Goal: Task Accomplishment & Management: Complete application form

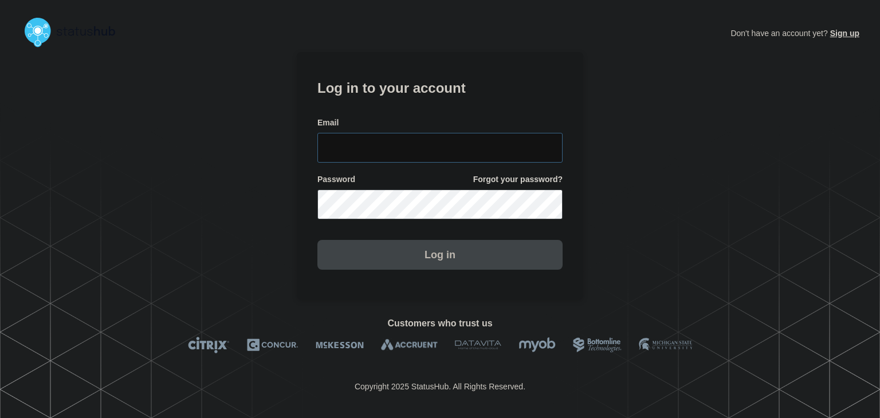
type input "amanda.mckeehan@conexon.us"
drag, startPoint x: 364, startPoint y: 263, endPoint x: 458, endPoint y: 375, distance: 146.0
click at [364, 263] on button "Log in" at bounding box center [439, 255] width 245 height 30
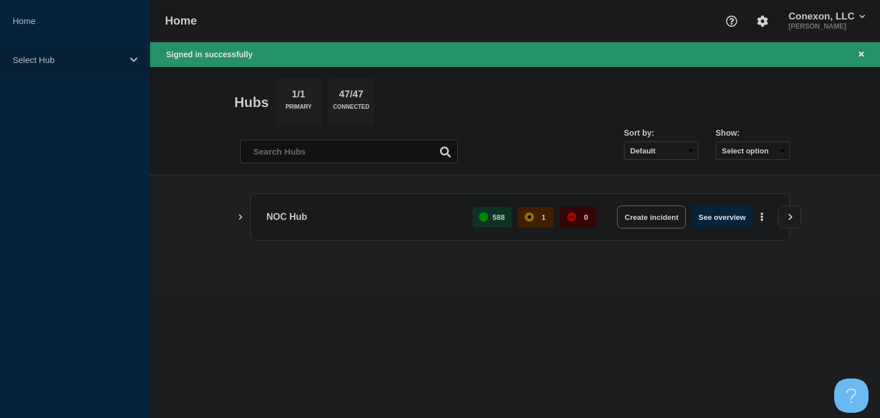
click at [91, 60] on p "Select Hub" at bounding box center [68, 60] width 110 height 10
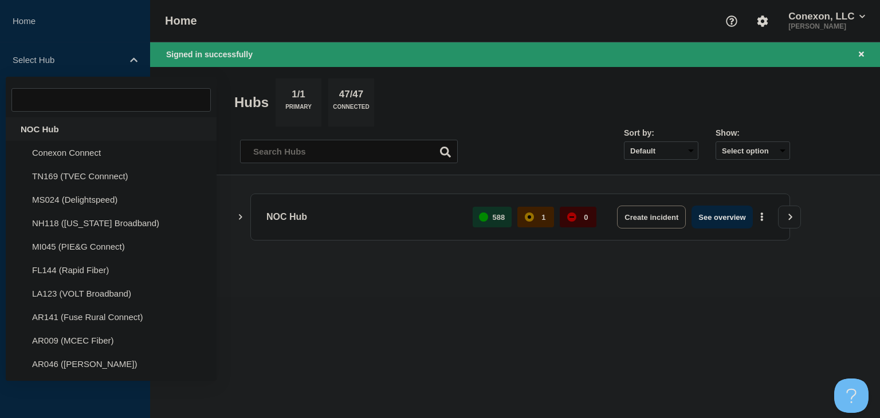
click at [64, 128] on div "NOC Hub" at bounding box center [111, 128] width 211 height 23
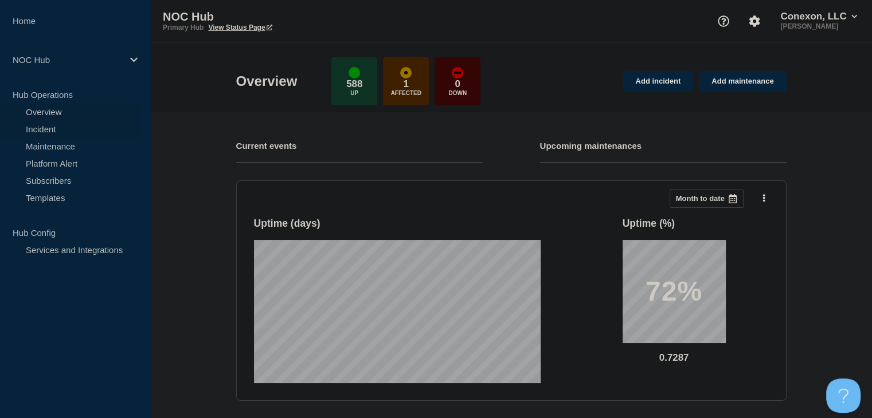
click at [64, 132] on link "Incident" at bounding box center [69, 128] width 139 height 17
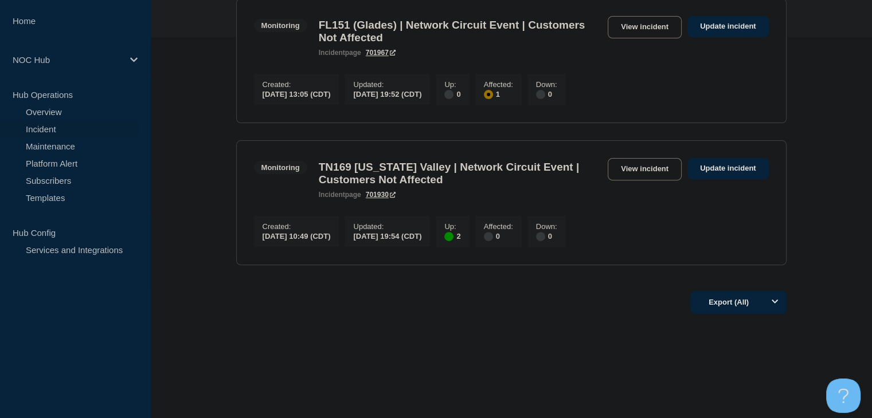
scroll to position [227, 0]
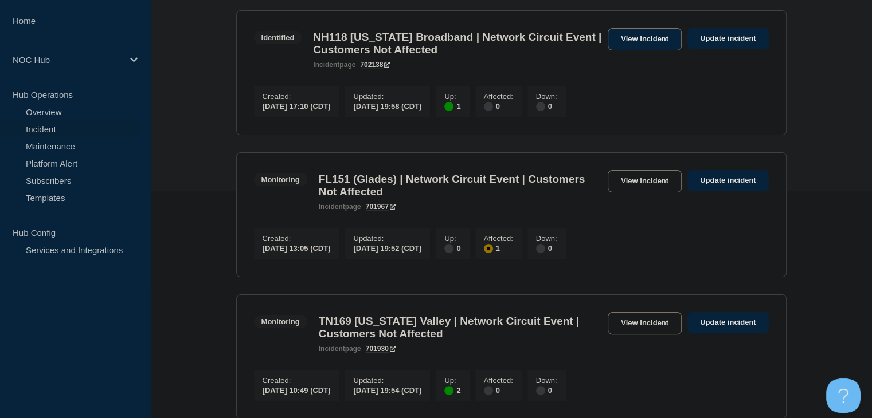
click at [623, 41] on link "View incident" at bounding box center [644, 39] width 74 height 22
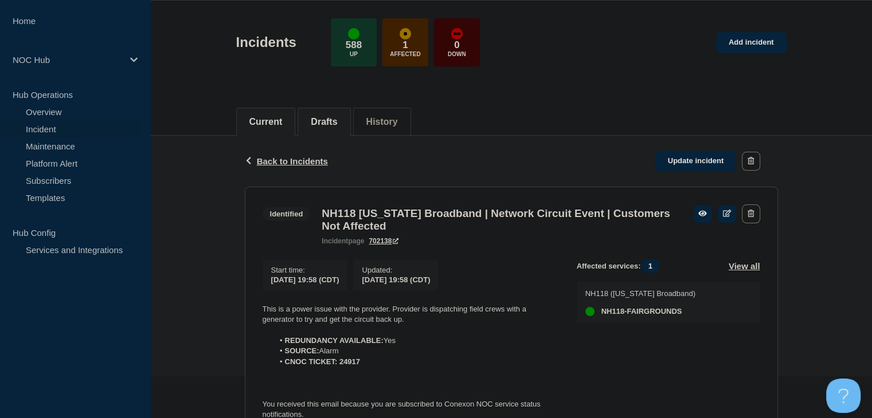
scroll to position [115, 0]
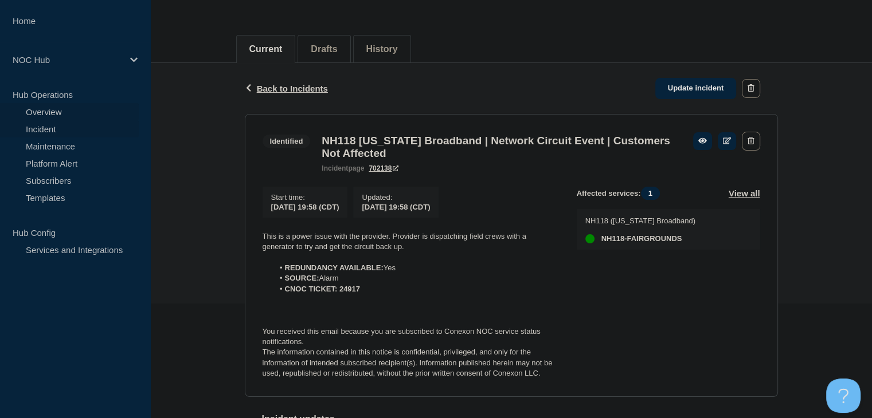
click at [41, 113] on link "Overview" at bounding box center [69, 111] width 139 height 17
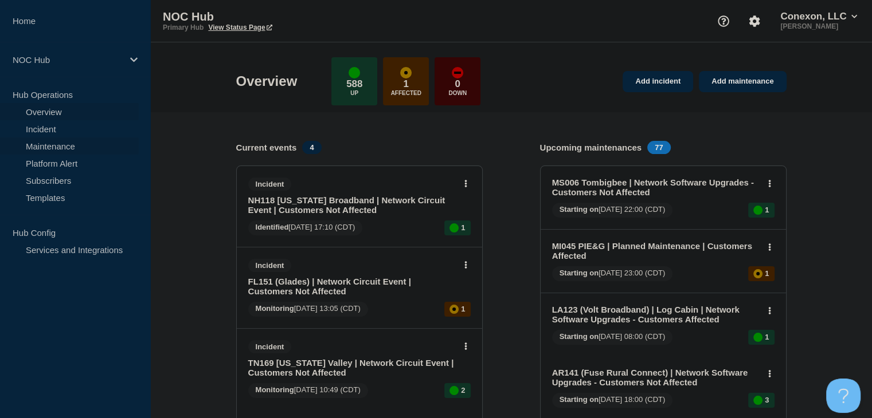
click at [42, 143] on link "Maintenance" at bounding box center [69, 146] width 139 height 17
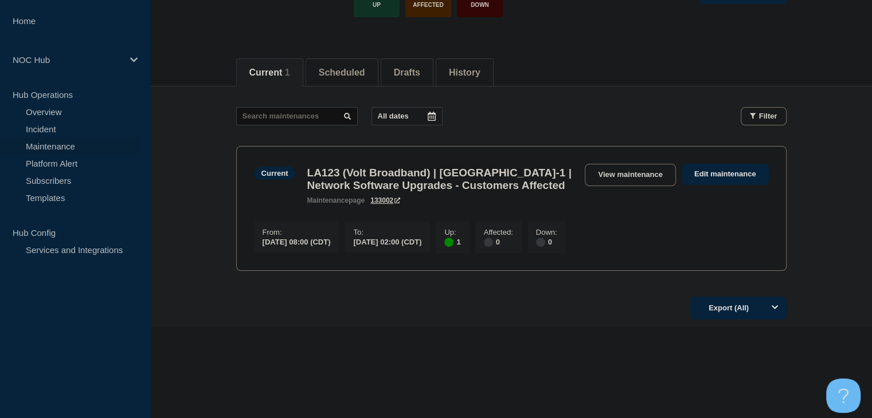
scroll to position [103, 0]
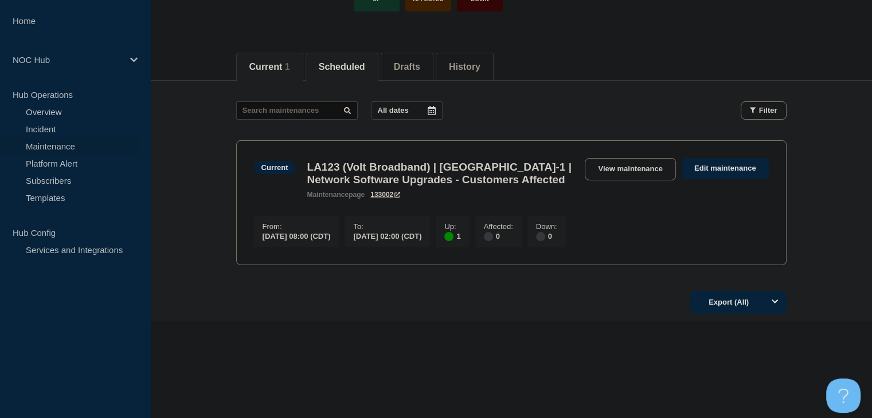
click at [332, 65] on button "Scheduled" at bounding box center [342, 67] width 46 height 10
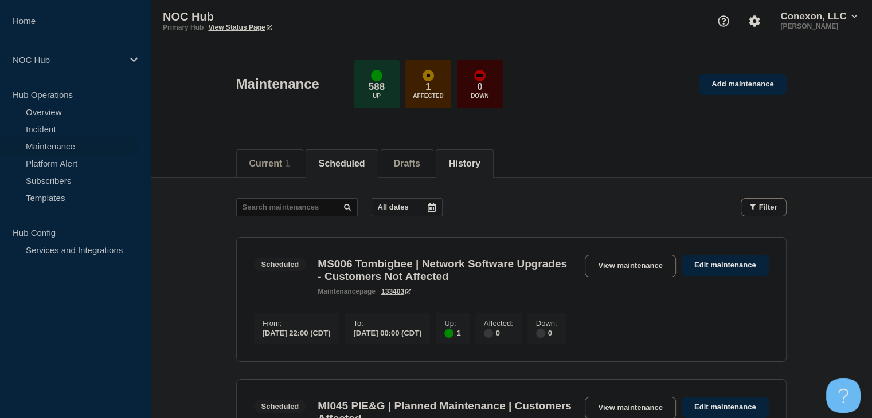
click at [480, 159] on button "History" at bounding box center [465, 164] width 32 height 10
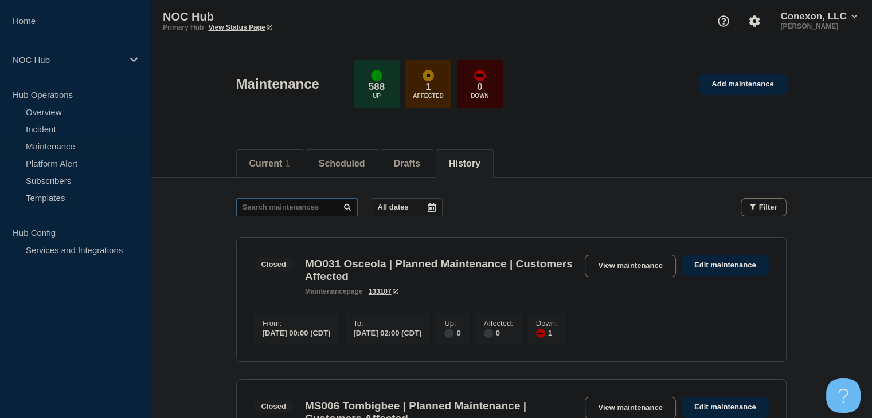
click at [275, 204] on input "text" at bounding box center [296, 207] width 121 height 18
type input "23527"
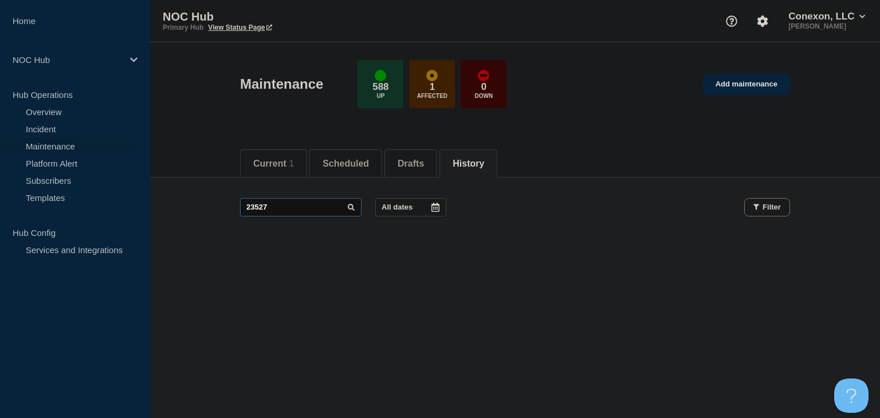
click at [305, 204] on input "23527" at bounding box center [300, 207] width 121 height 18
click at [305, 205] on input "23527" at bounding box center [300, 207] width 121 height 18
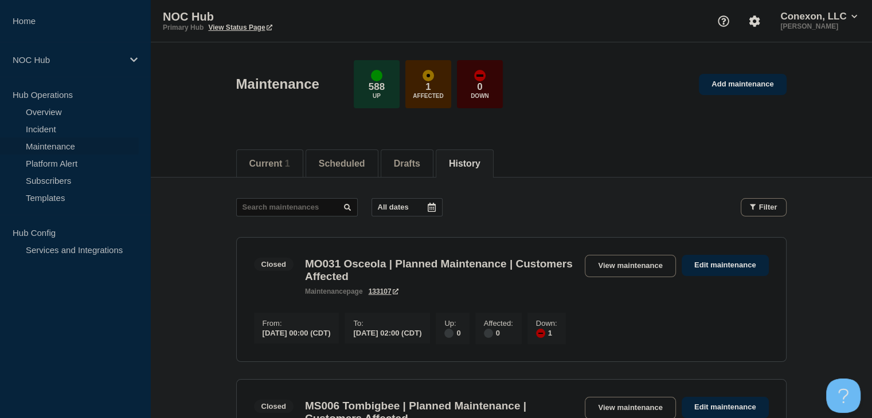
click at [324, 204] on input "text" at bounding box center [296, 207] width 121 height 18
type input "ms047"
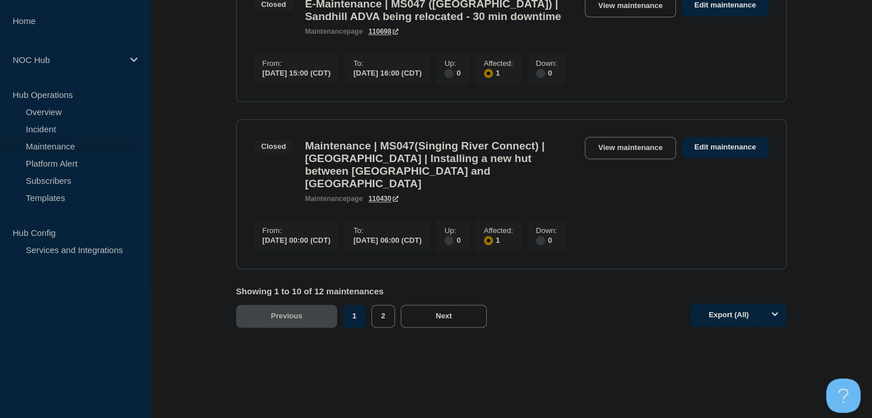
scroll to position [1375, 0]
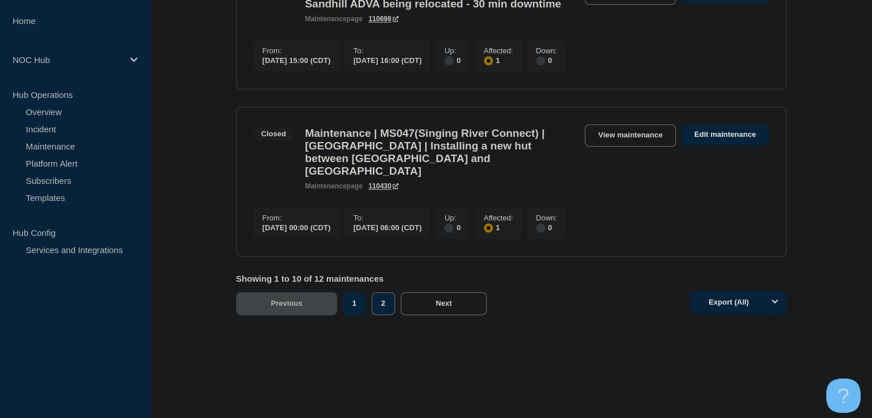
click at [376, 315] on button "2" at bounding box center [382, 303] width 23 height 23
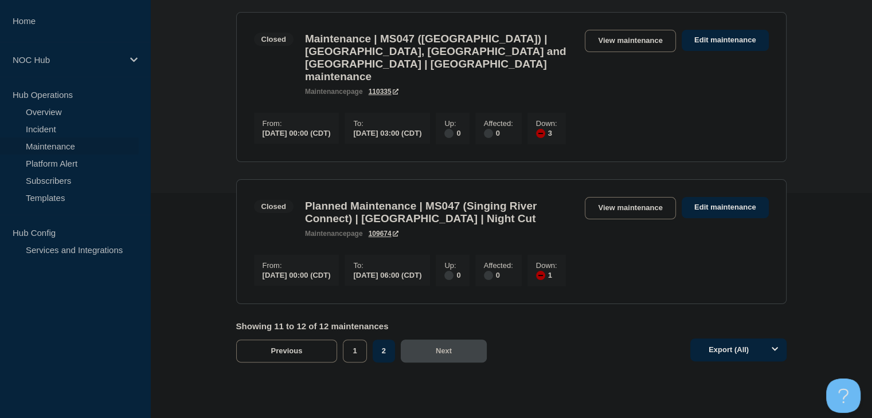
scroll to position [275, 0]
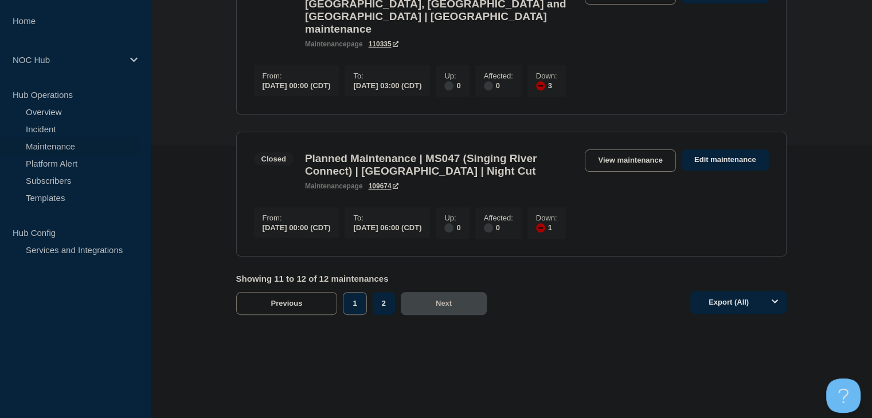
click at [354, 301] on button "1" at bounding box center [354, 303] width 23 height 23
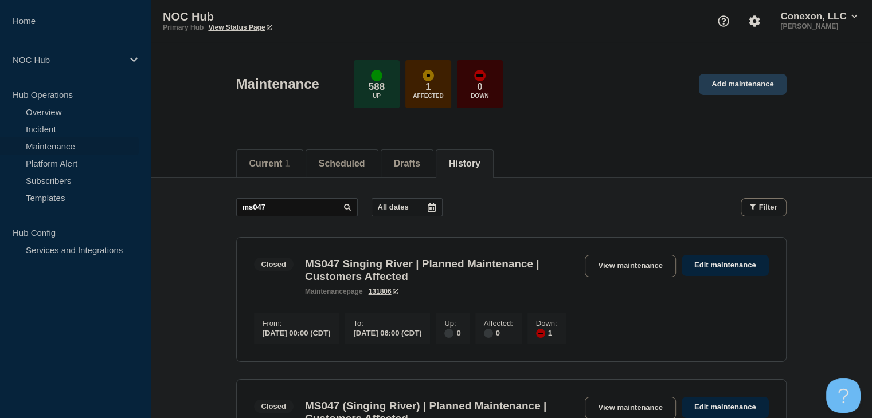
click at [782, 93] on link "Add maintenance" at bounding box center [742, 84] width 87 height 21
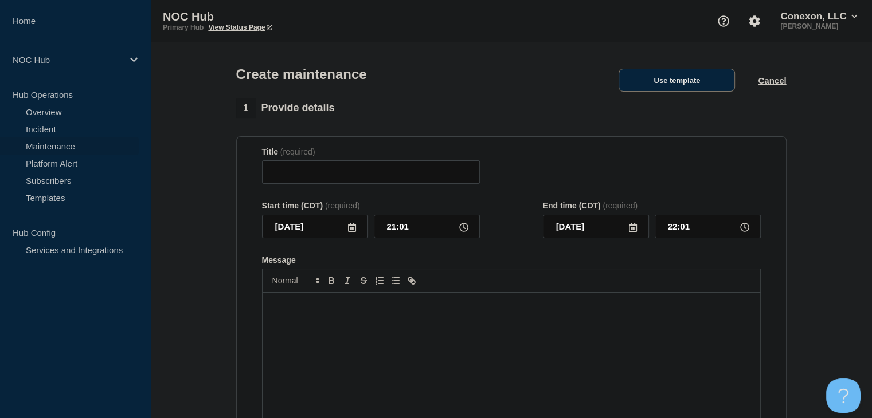
click at [715, 82] on button "Use template" at bounding box center [676, 80] width 116 height 23
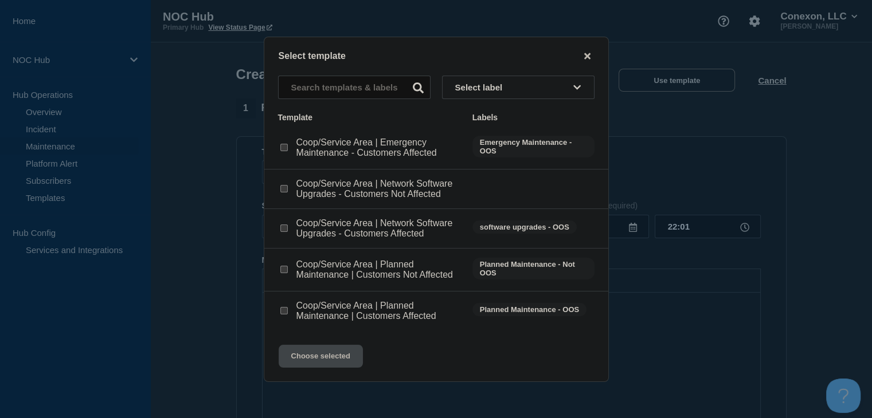
click at [284, 230] on input "Coop/Service Area | Network Software Upgrades - Customers Affected checkbox" at bounding box center [283, 228] width 7 height 7
checkbox input "true"
click at [307, 362] on button "Choose selected" at bounding box center [320, 356] width 84 height 23
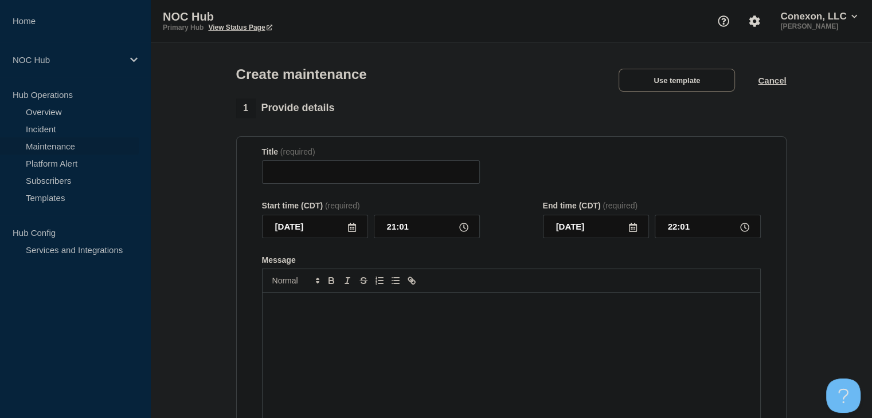
type input "Coop/Service Area | Network Software Upgrades - Customers Affected"
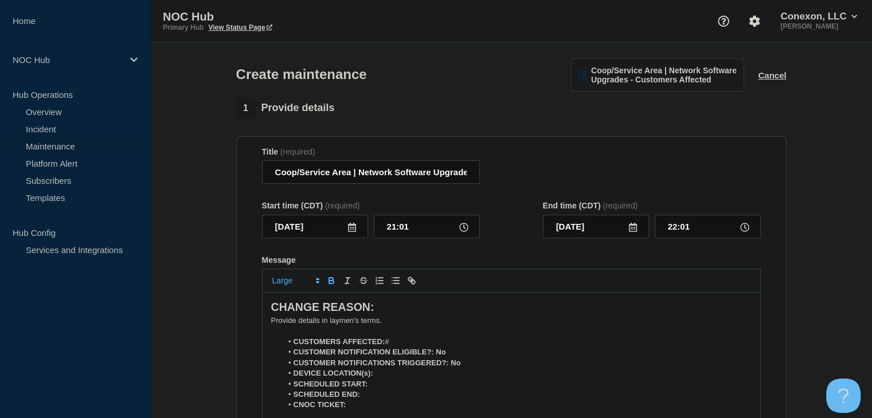
scroll to position [115, 0]
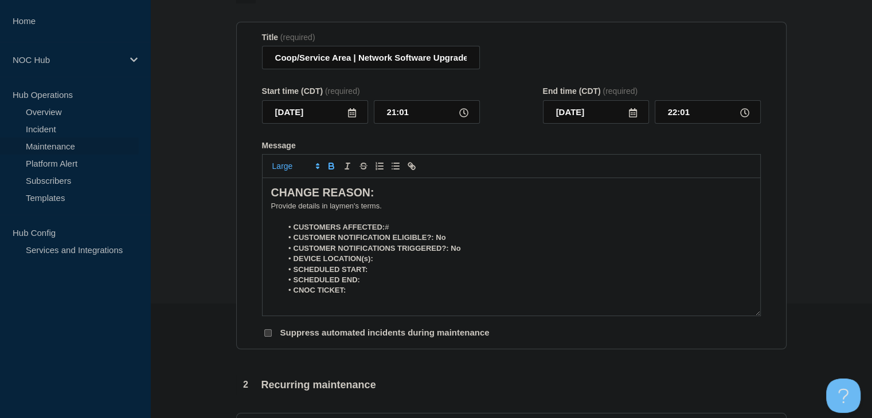
click at [397, 230] on li "CUSTOMERS AFFECTED: #" at bounding box center [516, 227] width 469 height 10
click at [447, 241] on li "CUSTOMER NOTIFICATION ELIGIBLE?: No" at bounding box center [516, 238] width 469 height 10
click at [470, 243] on li "CUSTOMER NOTIFICATION ELIGIBLE?: Yes" at bounding box center [516, 238] width 469 height 10
click at [470, 251] on li "CUSTOMER NOTIFICATIONS TRIGGERED?: No" at bounding box center [516, 249] width 469 height 10
click at [434, 273] on li "SCHEDULED START:" at bounding box center [516, 270] width 469 height 10
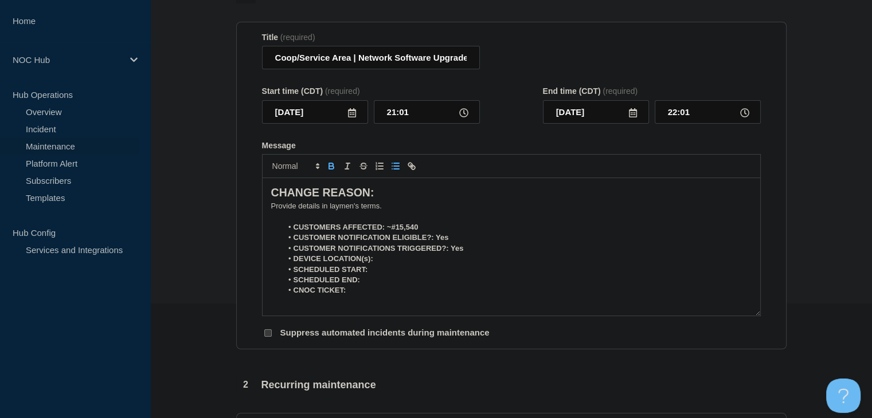
click at [426, 264] on li "DEVICE LOCATION(s):" at bounding box center [516, 259] width 469 height 10
click at [421, 273] on li "SCHEDULED START:" at bounding box center [516, 270] width 469 height 10
click at [393, 301] on p "Message" at bounding box center [511, 301] width 480 height 10
click at [380, 296] on li "CNOC TICKET:" at bounding box center [516, 290] width 469 height 10
click at [355, 211] on p "﻿Provide details in laymen's terms." at bounding box center [511, 206] width 480 height 10
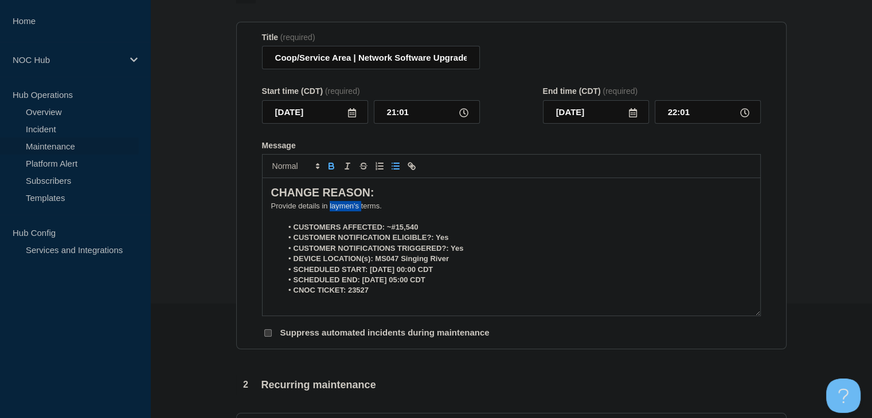
click at [355, 211] on p "﻿Provide details in laymen's terms." at bounding box center [511, 206] width 480 height 10
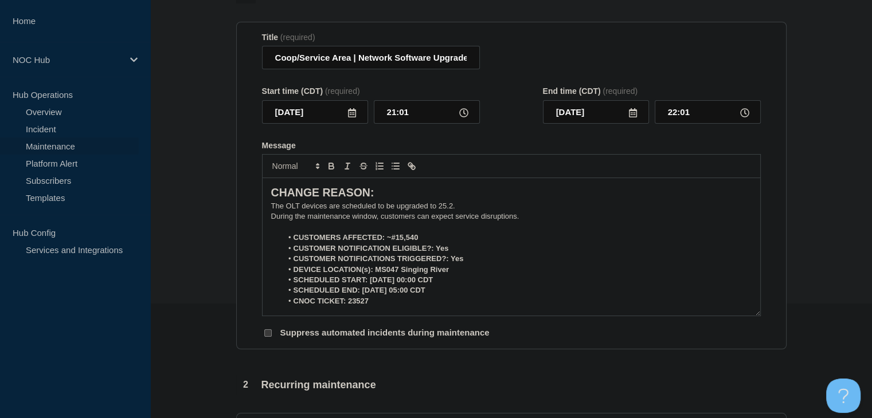
click at [559, 218] on p "During the maintenance window, customers can expect service disruptions." at bounding box center [511, 216] width 480 height 10
drag, startPoint x: 425, startPoint y: 239, endPoint x: 387, endPoint y: 241, distance: 37.3
click at [387, 241] on li "CUSTOMERS AFFECTED: ~#15,540" at bounding box center [516, 238] width 469 height 10
click at [329, 166] on icon "Toggle bold text" at bounding box center [331, 164] width 4 height 3
drag, startPoint x: 447, startPoint y: 253, endPoint x: 436, endPoint y: 253, distance: 11.5
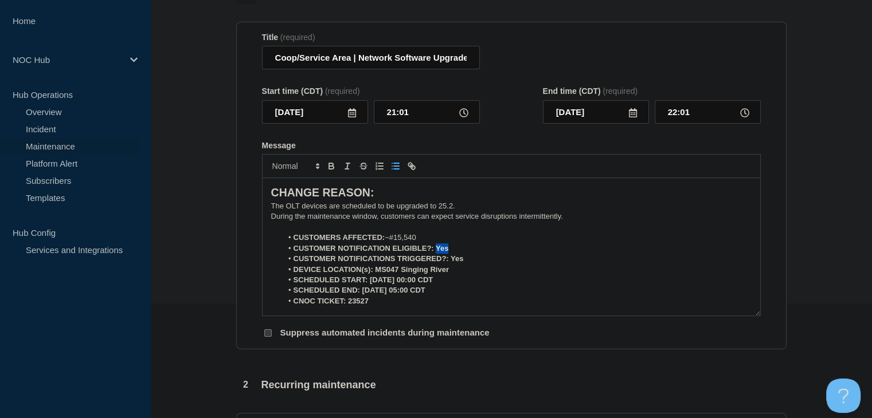
click at [436, 253] on strong "CUSTOMER NOTIFICATION ELIGIBLE?: Yes" at bounding box center [370, 248] width 155 height 9
click at [331, 169] on icon "Toggle bold text" at bounding box center [331, 167] width 5 height 3
drag, startPoint x: 466, startPoint y: 262, endPoint x: 451, endPoint y: 264, distance: 15.6
click at [451, 264] on li "CUSTOMER NOTIFICATIONS TRIGGERED?: Yes" at bounding box center [516, 259] width 469 height 10
click at [332, 171] on icon "Toggle bold text" at bounding box center [331, 166] width 10 height 10
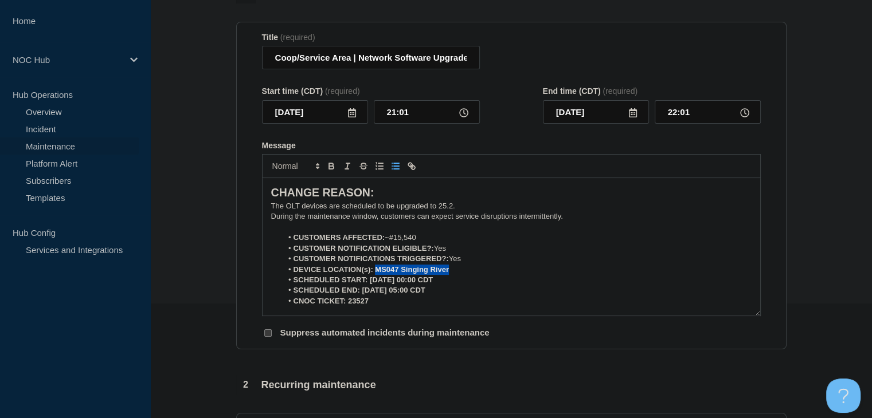
drag, startPoint x: 454, startPoint y: 276, endPoint x: 375, endPoint y: 276, distance: 79.1
click at [375, 275] on li "DEVICE LOCATION(s): MS047 Singing River" at bounding box center [516, 270] width 469 height 10
click at [327, 171] on icon "Toggle bold text" at bounding box center [331, 166] width 10 height 10
drag, startPoint x: 454, startPoint y: 286, endPoint x: 370, endPoint y: 283, distance: 83.7
click at [370, 283] on li "SCHEDULED START: 08-22-2025, 00:00 CDT" at bounding box center [516, 280] width 469 height 10
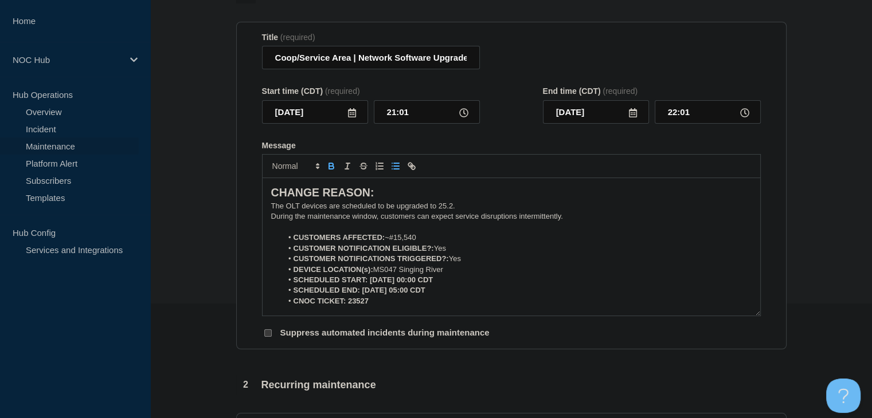
click at [329, 171] on icon "Toggle bold text" at bounding box center [331, 166] width 10 height 10
drag, startPoint x: 442, startPoint y: 293, endPoint x: 362, endPoint y: 295, distance: 79.7
click at [362, 295] on li "SCHEDULED END: 08-22-2025, 05:00 CDT" at bounding box center [516, 290] width 469 height 10
click at [336, 172] on button "Toggle bold text" at bounding box center [331, 166] width 16 height 14
drag, startPoint x: 371, startPoint y: 310, endPoint x: 348, endPoint y: 308, distance: 23.0
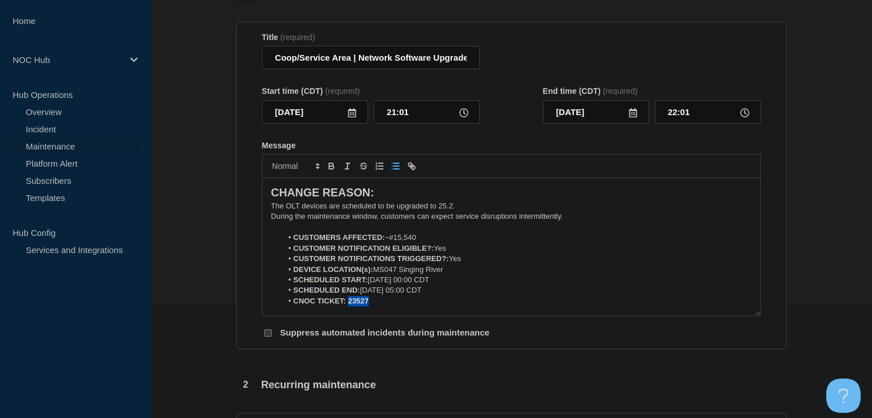
click at [348, 307] on li "CNOC TICKET: 23527" at bounding box center [516, 301] width 469 height 10
click at [335, 168] on icon "Toggle bold text" at bounding box center [331, 166] width 10 height 10
click at [351, 115] on icon at bounding box center [351, 112] width 9 height 9
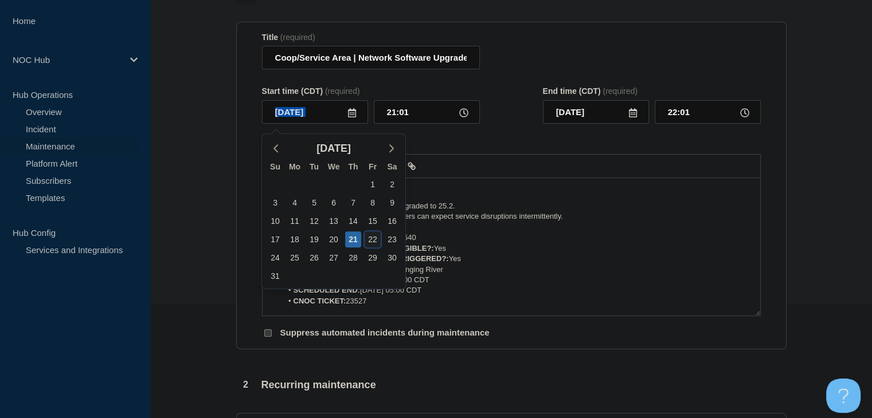
click at [370, 241] on div "22" at bounding box center [372, 240] width 16 height 16
type input "2025-08-22"
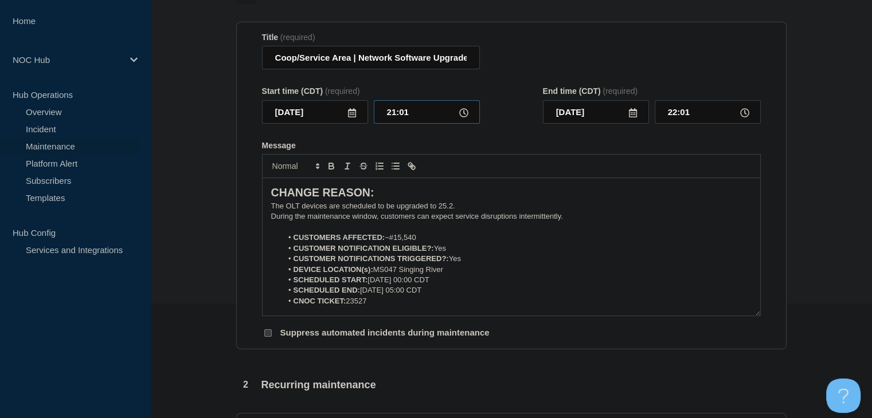
click at [398, 104] on input "21:01" at bounding box center [427, 111] width 106 height 23
click at [398, 107] on input "21:01" at bounding box center [427, 111] width 106 height 23
type input "00:00"
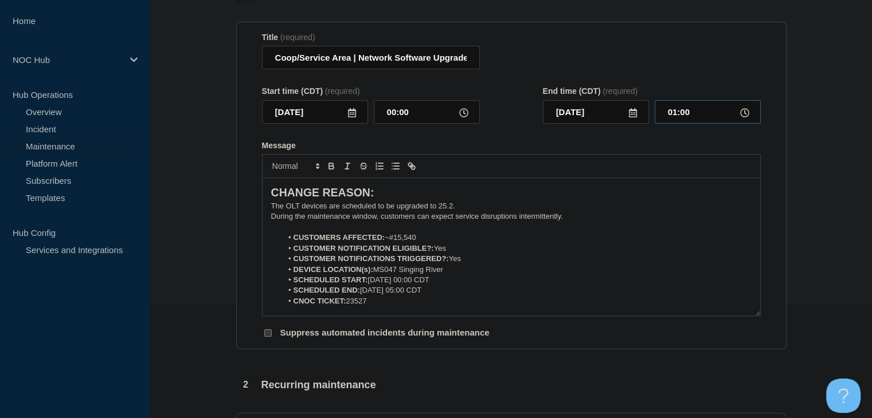
click at [697, 120] on input "01:00" at bounding box center [707, 111] width 106 height 23
type input "05:00"
drag, startPoint x: 351, startPoint y: 62, endPoint x: 252, endPoint y: 62, distance: 99.1
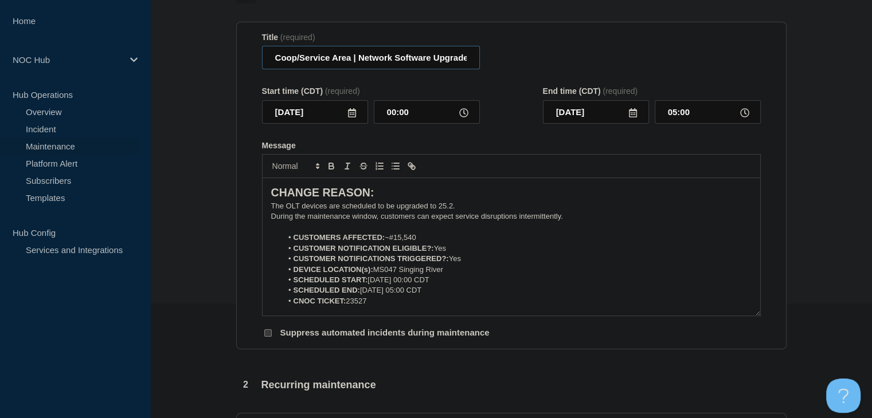
click at [252, 61] on section "Title (required) Coop/Service Area | Network Software Upgrades - Customers Affe…" at bounding box center [511, 186] width 550 height 328
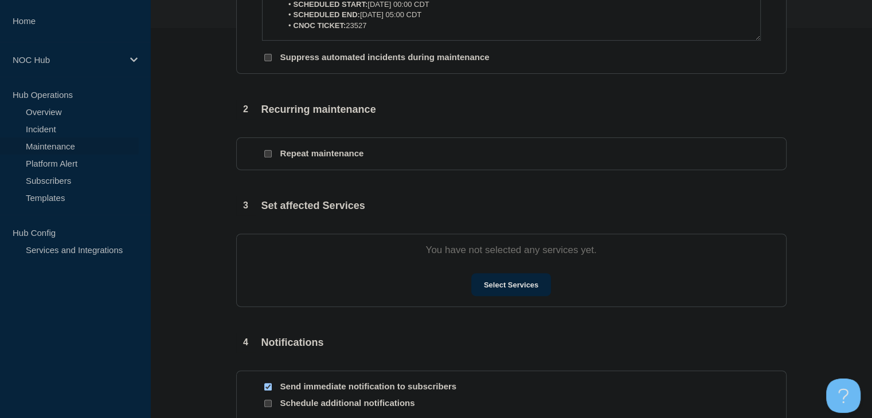
scroll to position [458, 0]
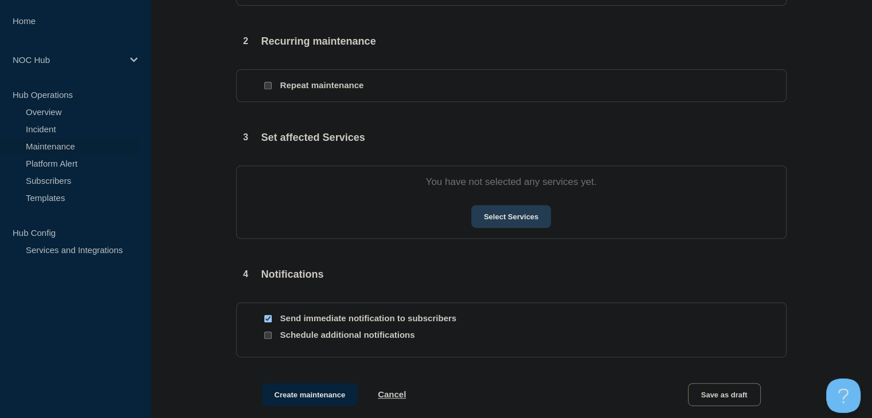
type input "MS047 Singing River | Network Software Upgrades - Customers Affected"
click at [499, 223] on button "Select Services" at bounding box center [511, 216] width 80 height 23
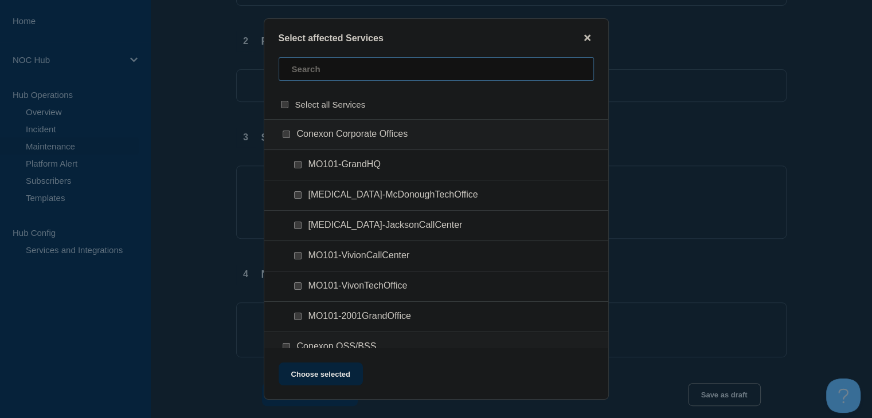
click at [314, 74] on input "text" at bounding box center [435, 68] width 315 height 23
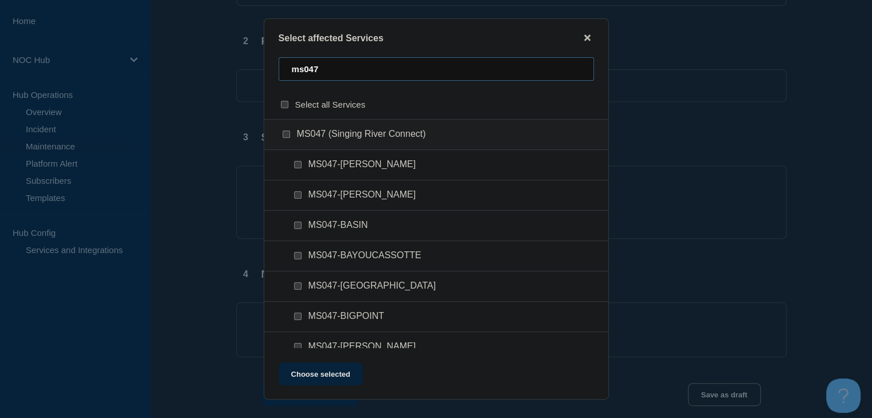
type input "ms047"
click at [285, 136] on input "MS047 (Singing River Connect) checkbox" at bounding box center [286, 134] width 7 height 7
checkbox input "true"
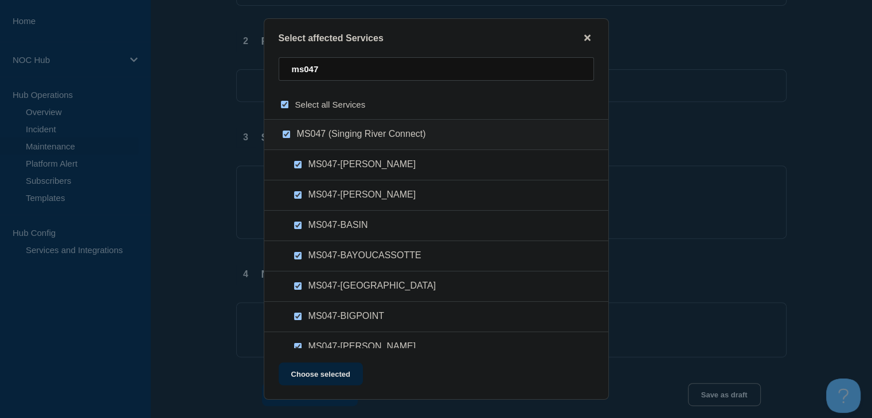
checkbox input "true"
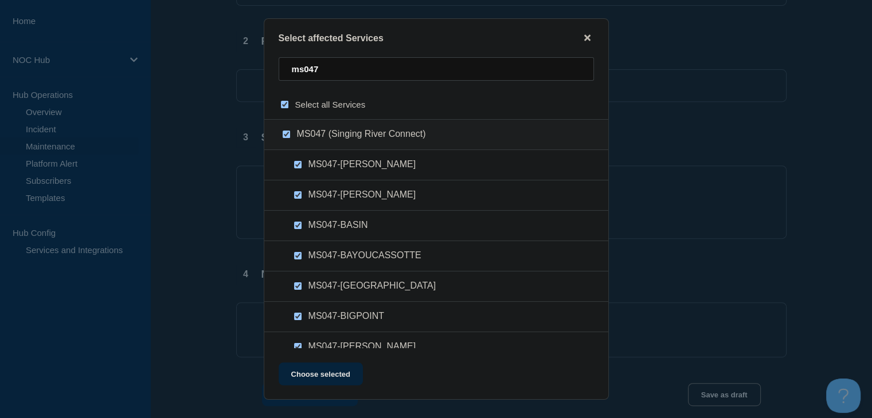
checkbox input "true"
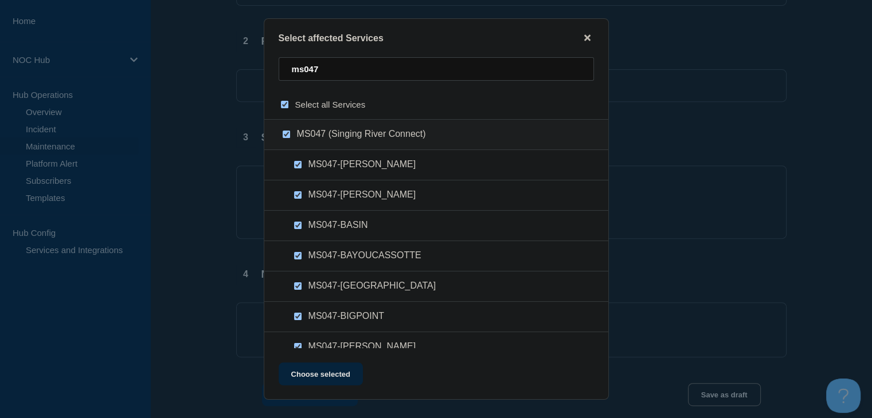
checkbox input "true"
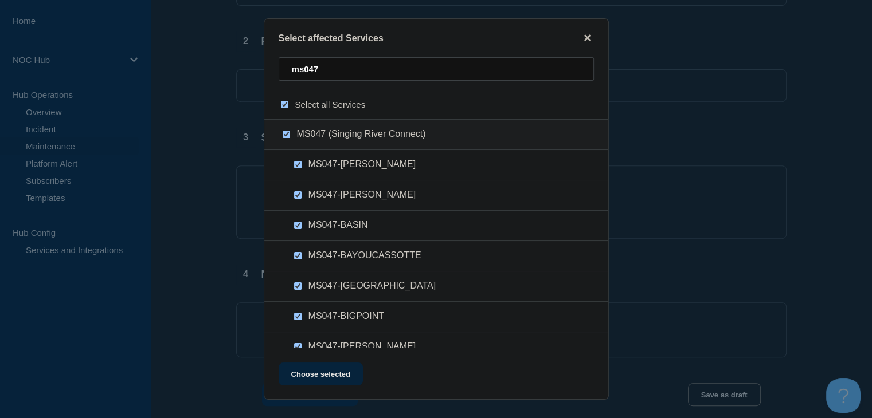
checkbox input "true"
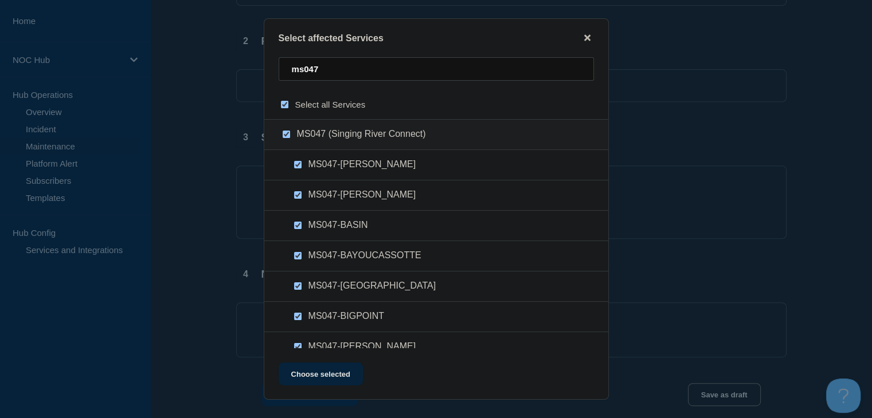
checkbox input "true"
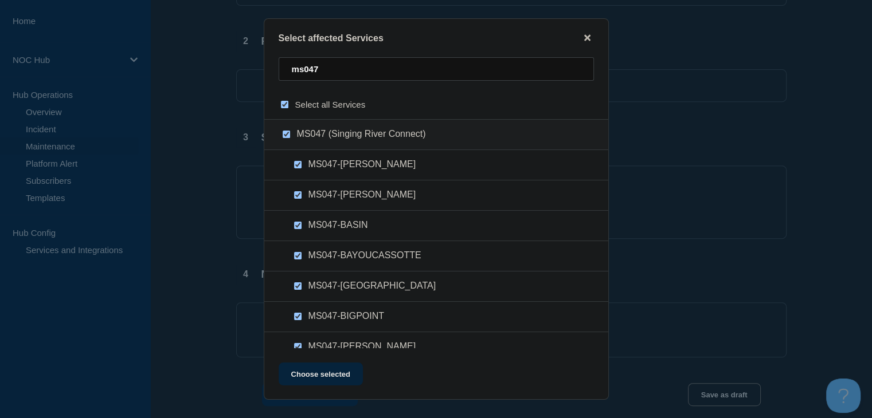
checkbox input "true"
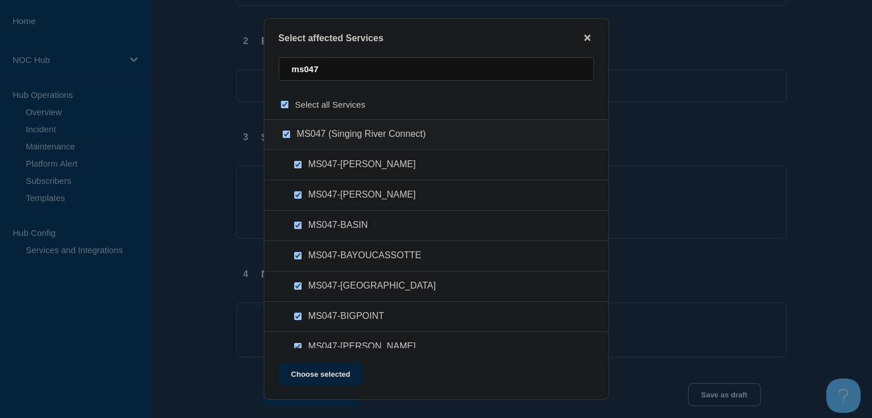
checkbox input "true"
click at [315, 377] on button "Choose selected" at bounding box center [320, 374] width 84 height 23
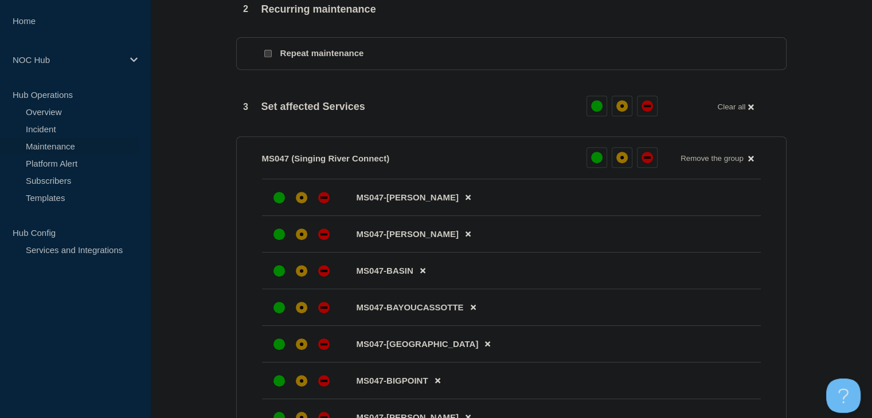
scroll to position [516, 0]
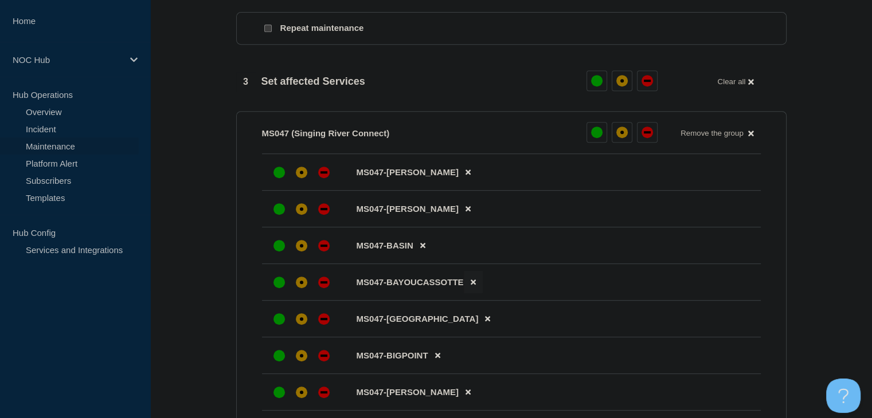
click at [474, 285] on icon at bounding box center [472, 282] width 5 height 5
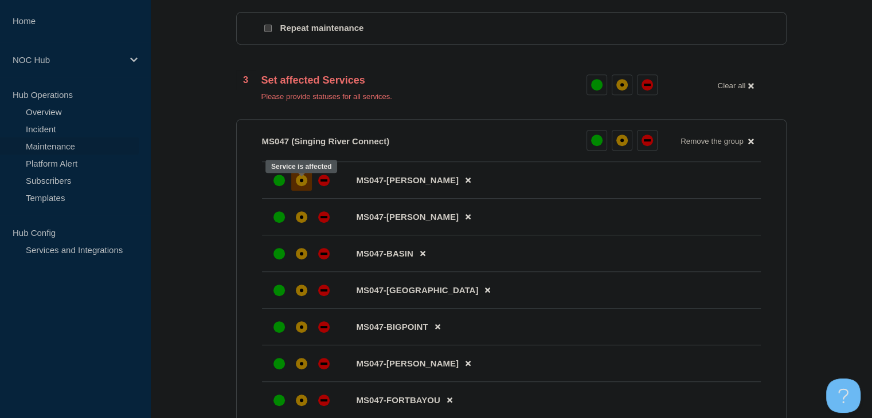
click at [303, 182] on div "affected" at bounding box center [301, 180] width 3 height 3
click at [303, 223] on div "affected" at bounding box center [301, 216] width 11 height 11
click at [300, 254] on div "affected" at bounding box center [301, 253] width 11 height 11
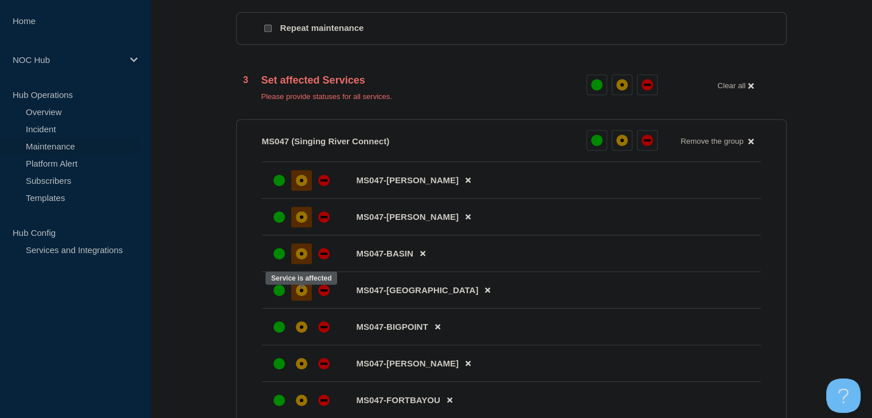
click at [304, 301] on div at bounding box center [301, 290] width 21 height 21
click at [302, 346] on li "MS047-BIGPOINT" at bounding box center [511, 364] width 499 height 37
click at [300, 374] on div at bounding box center [301, 364] width 21 height 21
click at [298, 338] on div at bounding box center [301, 327] width 21 height 21
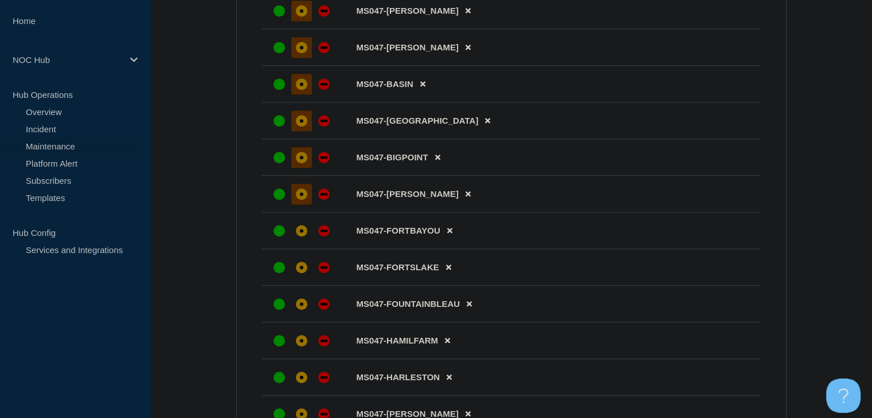
scroll to position [688, 0]
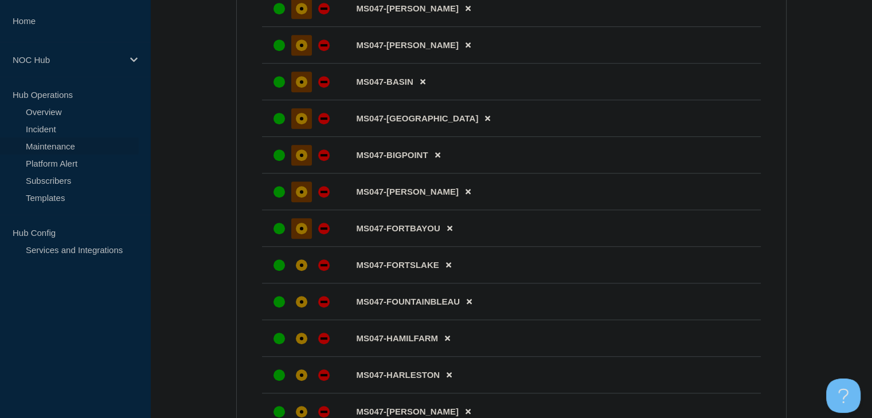
click at [295, 234] on div at bounding box center [301, 228] width 21 height 21
click at [295, 267] on div at bounding box center [301, 265] width 21 height 21
click at [327, 308] on div "down" at bounding box center [323, 301] width 11 height 11
click at [468, 313] on button at bounding box center [469, 302] width 19 height 22
click at [452, 311] on button at bounding box center [447, 302] width 19 height 22
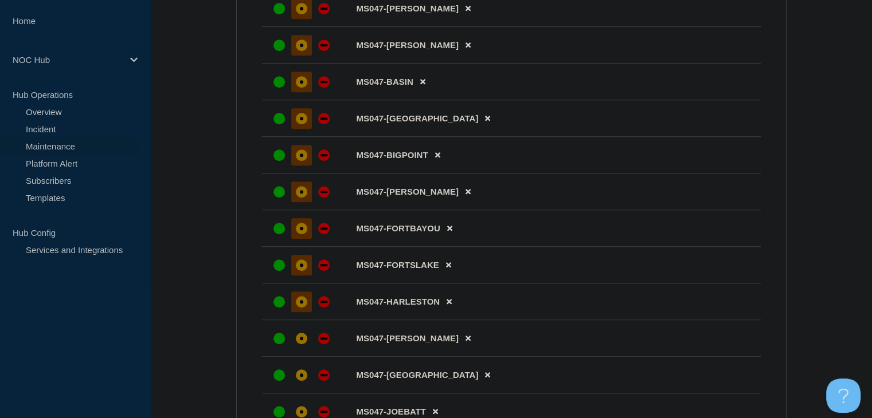
click at [294, 312] on div at bounding box center [301, 302] width 21 height 21
click at [297, 344] on div "affected" at bounding box center [301, 338] width 11 height 11
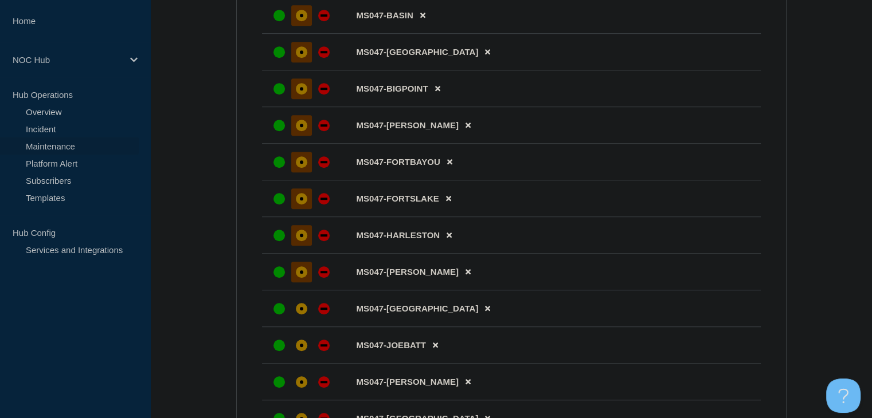
scroll to position [802, 0]
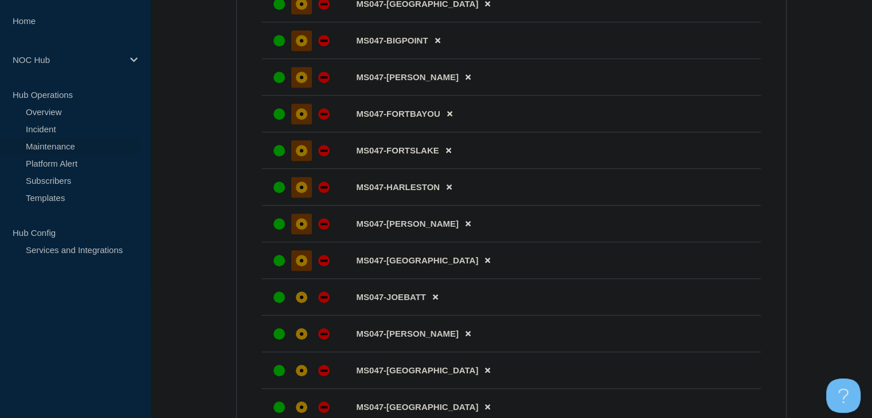
click at [296, 266] on div "affected" at bounding box center [301, 260] width 11 height 11
click at [302, 308] on div at bounding box center [301, 297] width 21 height 21
click at [303, 340] on div "affected" at bounding box center [301, 333] width 11 height 11
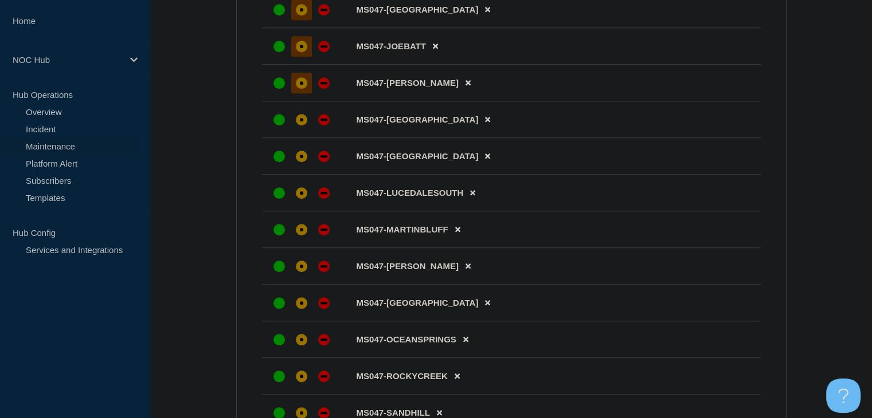
scroll to position [1089, 0]
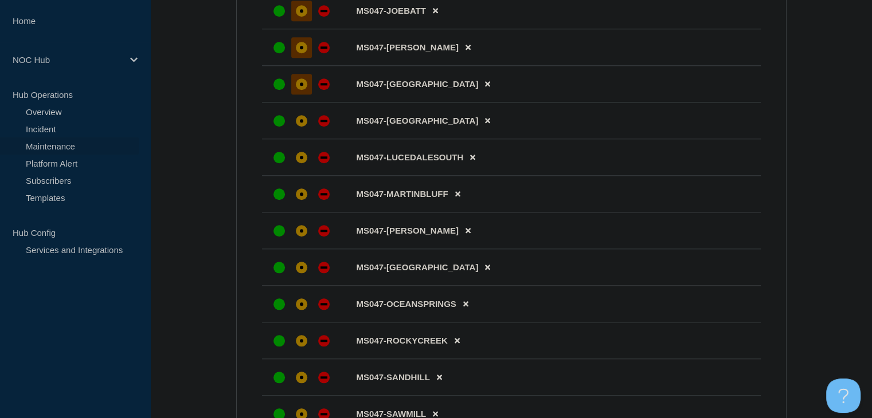
click at [307, 95] on div at bounding box center [301, 84] width 21 height 21
click at [303, 126] on div at bounding box center [301, 121] width 21 height 21
click at [304, 163] on div "affected" at bounding box center [301, 157] width 11 height 11
click at [303, 200] on div "affected" at bounding box center [301, 194] width 11 height 11
click at [303, 237] on div "affected" at bounding box center [301, 230] width 11 height 11
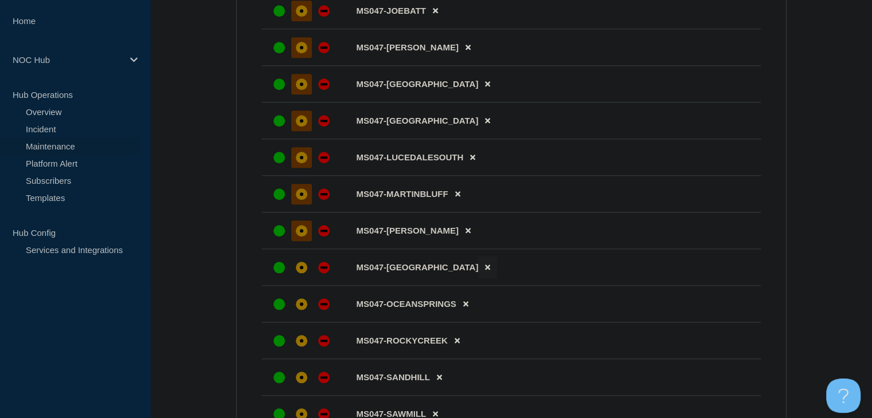
click at [485, 271] on icon at bounding box center [487, 267] width 5 height 7
click at [463, 271] on icon at bounding box center [465, 267] width 5 height 7
click at [301, 269] on div "affected" at bounding box center [301, 267] width 3 height 3
click at [300, 310] on div "affected" at bounding box center [301, 304] width 11 height 11
click at [301, 367] on li "MS047-SAWMILL" at bounding box center [511, 377] width 499 height 37
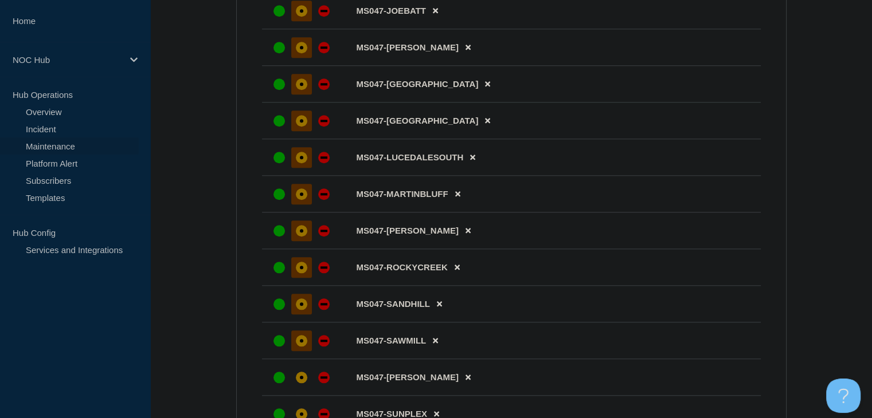
click at [303, 347] on div "affected" at bounding box center [301, 340] width 11 height 11
click at [303, 383] on div "affected" at bounding box center [301, 377] width 11 height 11
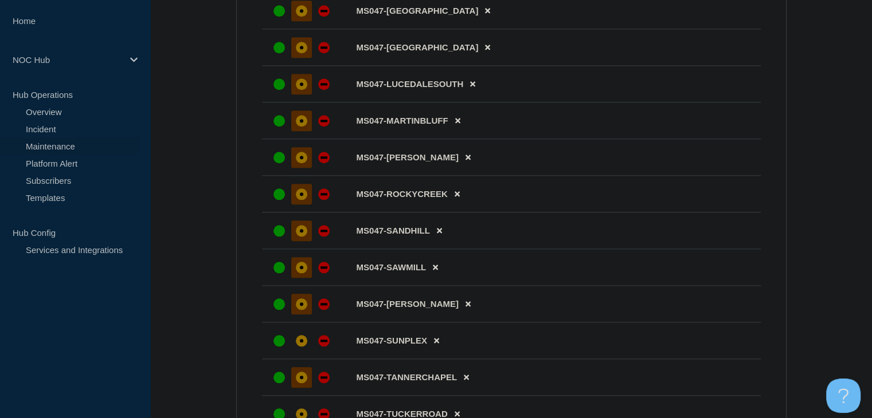
scroll to position [1261, 0]
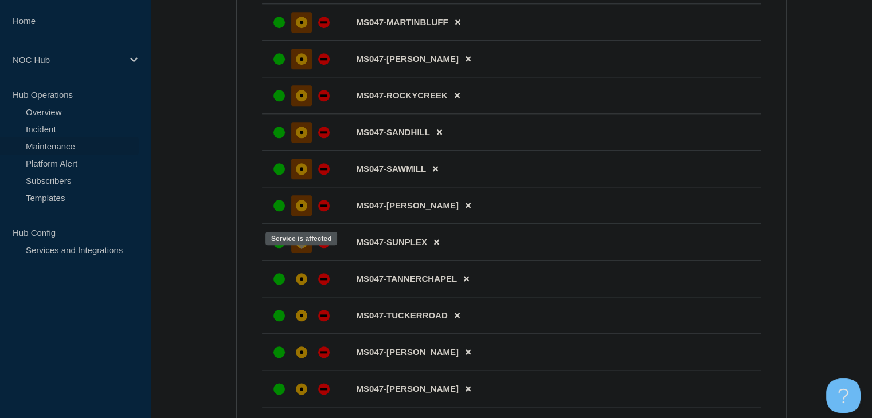
click at [305, 253] on div at bounding box center [301, 242] width 21 height 21
click at [300, 289] on div at bounding box center [301, 279] width 21 height 21
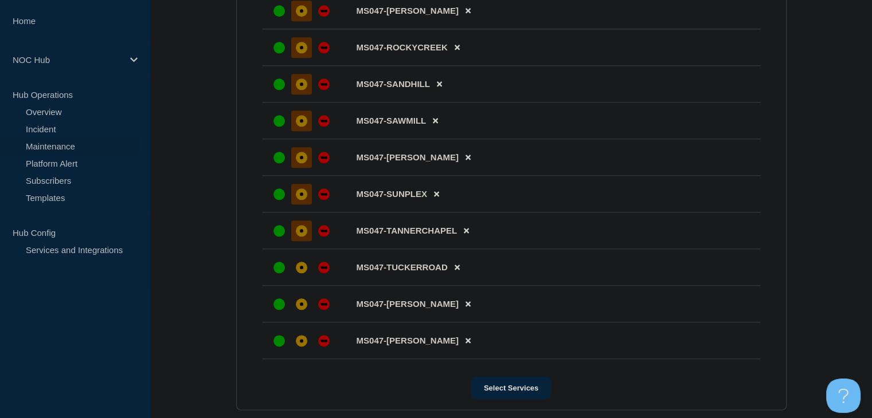
scroll to position [1375, 0]
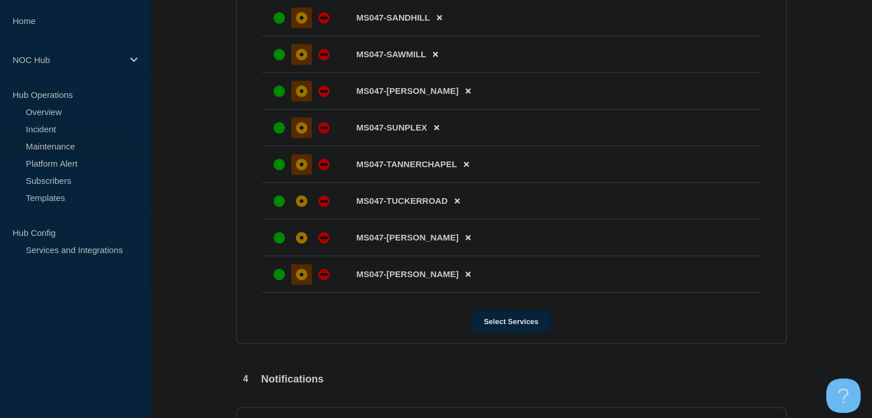
click at [297, 280] on div "affected" at bounding box center [301, 274] width 11 height 11
click at [300, 240] on div "affected" at bounding box center [301, 237] width 3 height 3
click at [300, 207] on div "affected" at bounding box center [301, 200] width 11 height 11
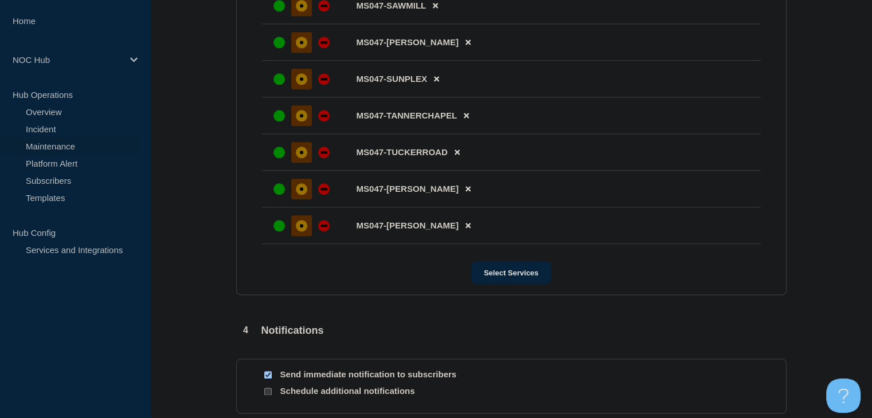
scroll to position [1610, 0]
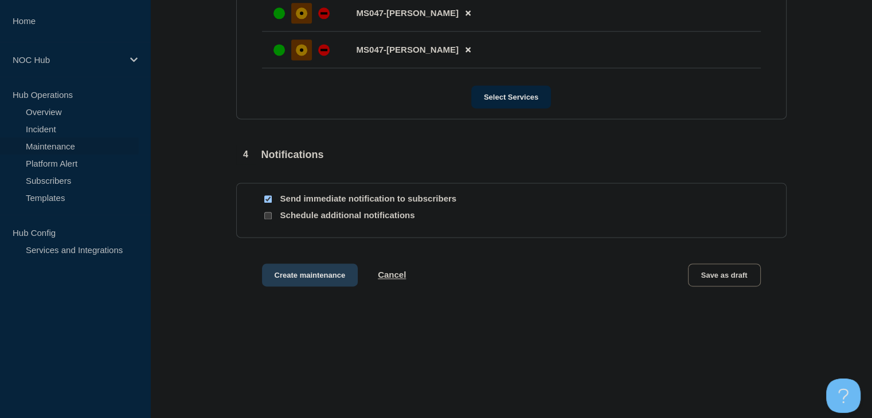
click at [299, 270] on button "Create maintenance" at bounding box center [310, 275] width 96 height 23
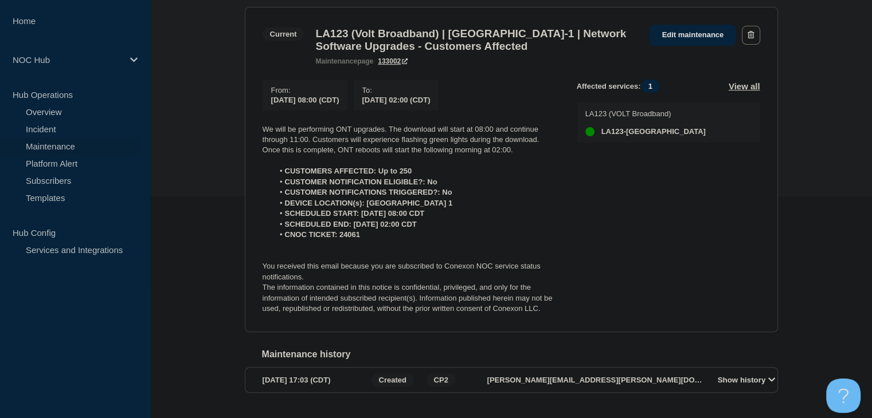
scroll to position [229, 0]
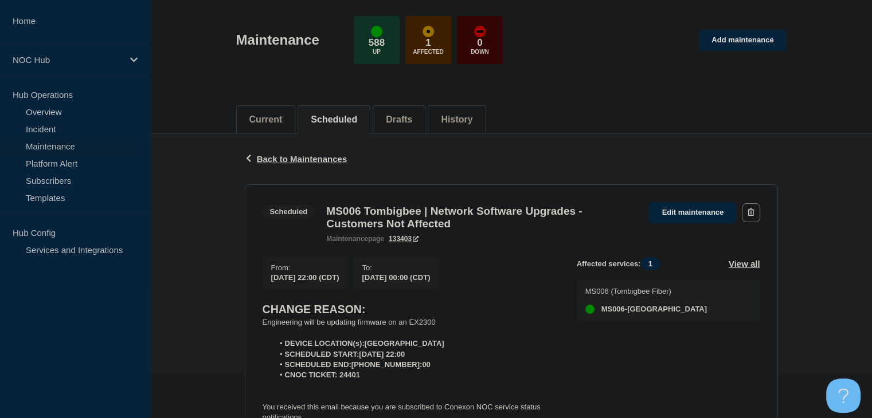
scroll to position [172, 0]
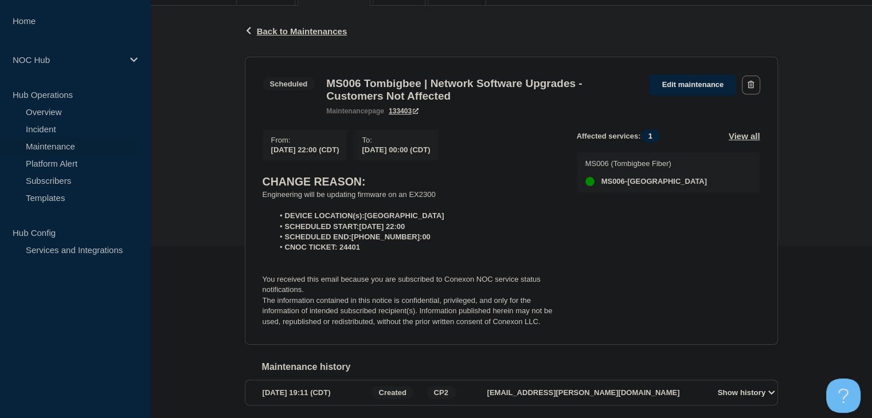
click at [567, 11] on div "Back Back to Maintenances" at bounding box center [511, 31] width 533 height 51
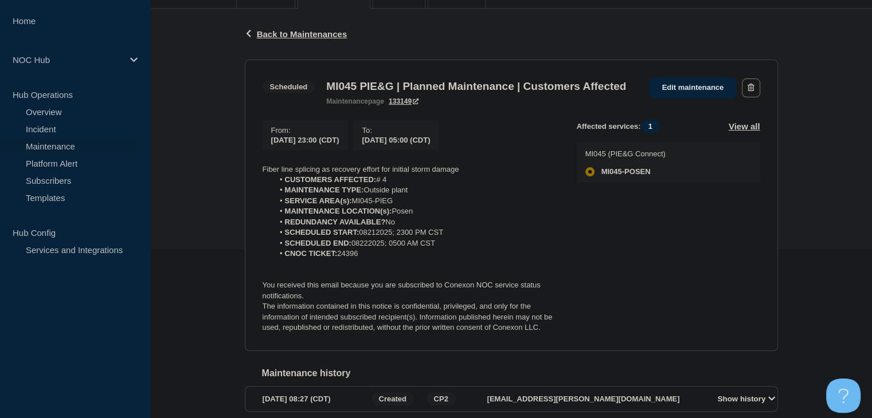
scroll to position [172, 0]
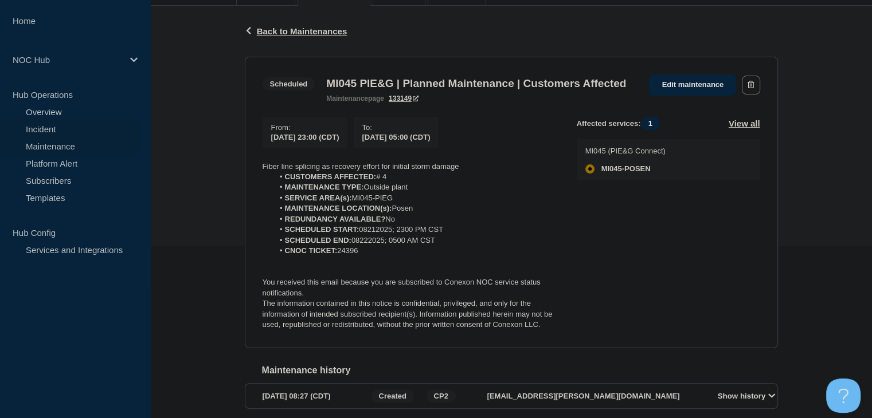
click at [52, 132] on link "Incident" at bounding box center [69, 128] width 139 height 17
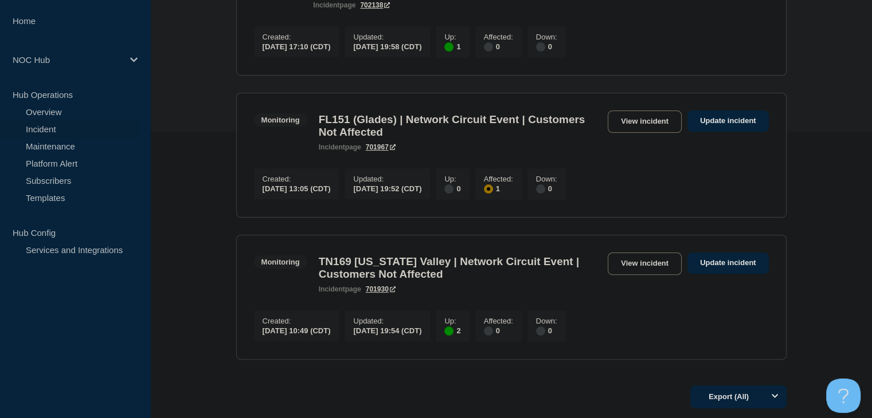
scroll to position [399, 0]
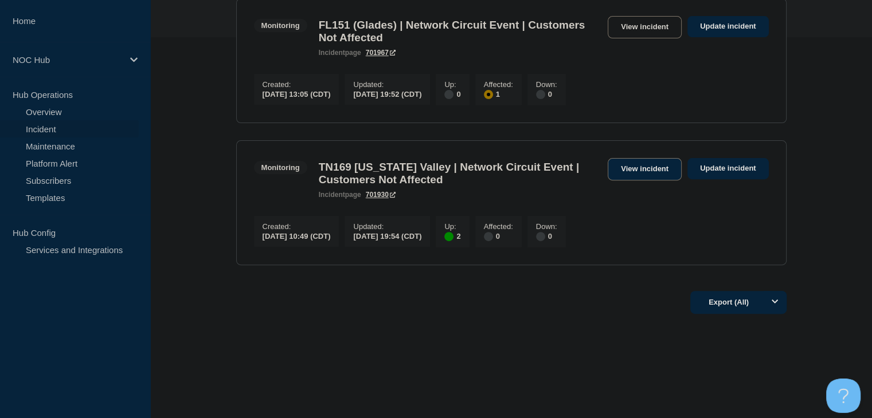
click at [645, 161] on link "View incident" at bounding box center [644, 169] width 74 height 22
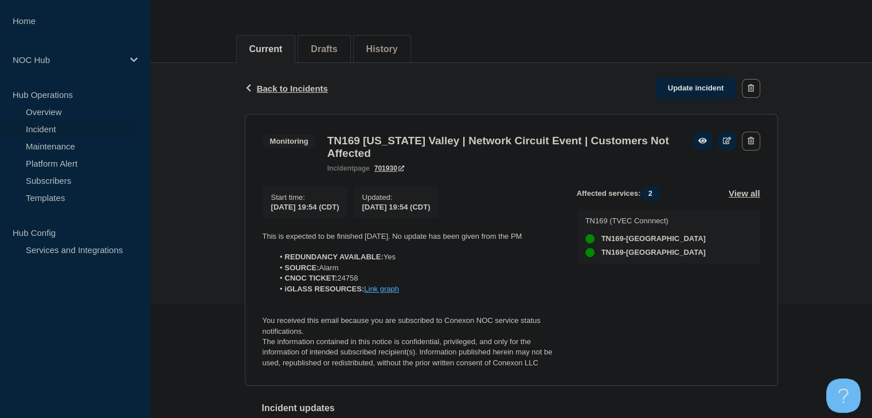
scroll to position [172, 0]
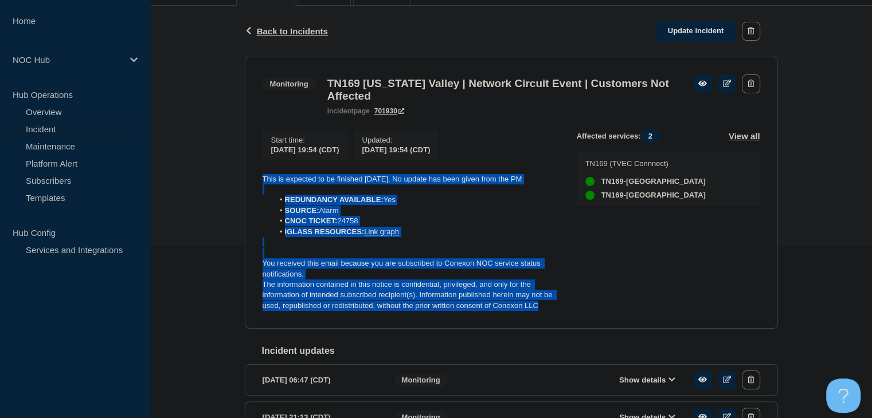
drag, startPoint x: 546, startPoint y: 315, endPoint x: 241, endPoint y: 175, distance: 335.4
click at [241, 175] on div "Back Back to Incidents Update incident Monitoring TN169 Tennessee Valley | Netw…" at bounding box center [511, 275] width 550 height 538
copy div "This is expected to be finished today. No update has been given from the PM RED…"
click at [679, 33] on link "Update incident" at bounding box center [695, 31] width 81 height 21
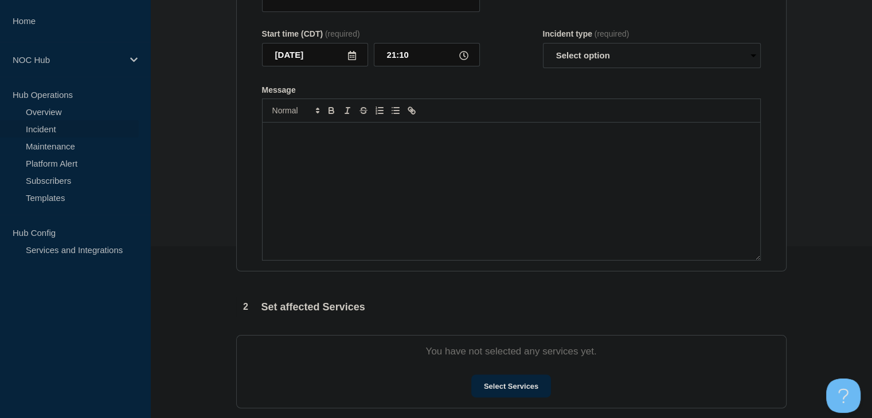
type input "TN169 [US_STATE] Valley | Network Circuit Event | Customers Not Affected"
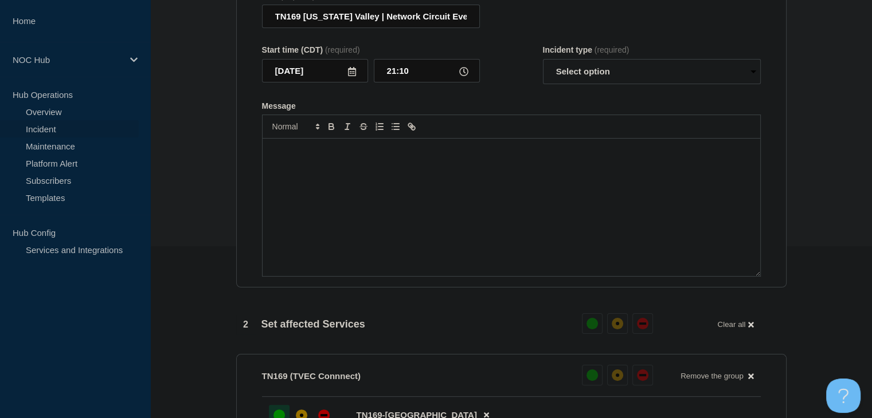
click at [391, 239] on div "Message" at bounding box center [510, 208] width 497 height 138
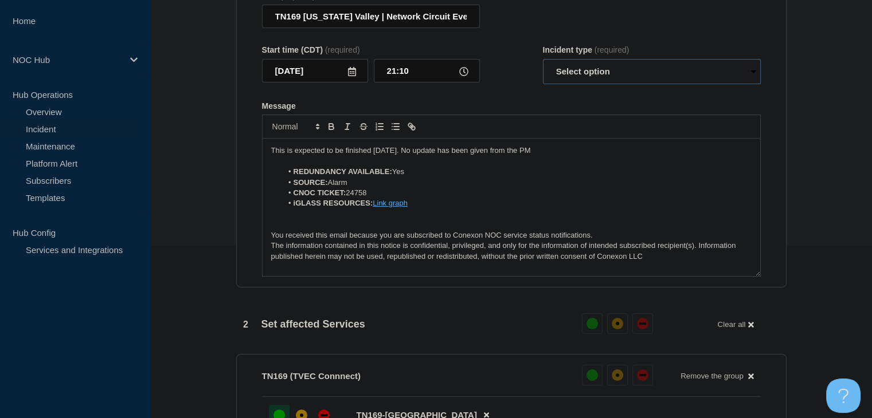
drag, startPoint x: 584, startPoint y: 76, endPoint x: 586, endPoint y: 90, distance: 13.8
click at [584, 76] on select "Select option Investigating Identified Monitoring Resolved" at bounding box center [652, 71] width 218 height 25
select select "monitoring"
click at [543, 66] on select "Select option Investigating Identified Monitoring Resolved" at bounding box center [652, 71] width 218 height 25
click at [378, 156] on p "This is expected to be finished today. No update has been given from the PM" at bounding box center [511, 151] width 480 height 10
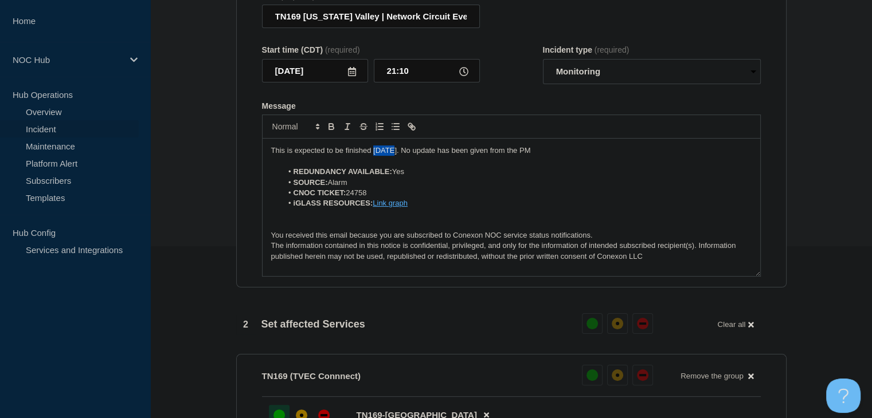
click at [378, 156] on p "This is expected to be finished today. No update has been given from the PM" at bounding box center [511, 151] width 480 height 10
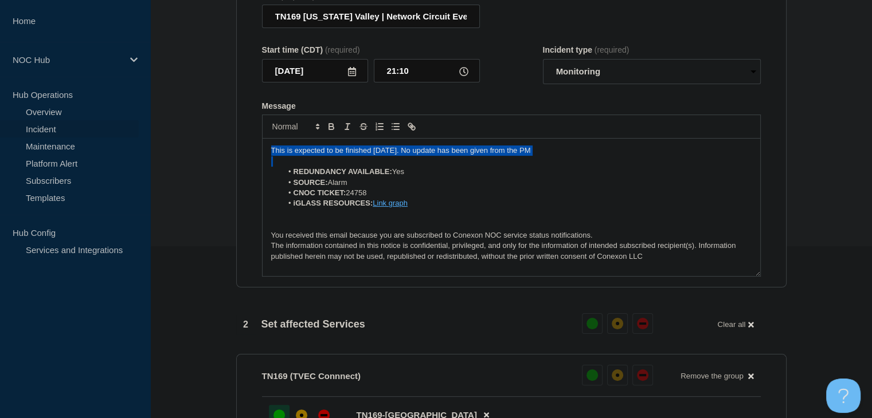
click at [378, 156] on p "This is expected to be finished today. No update has been given from the PM" at bounding box center [511, 151] width 480 height 10
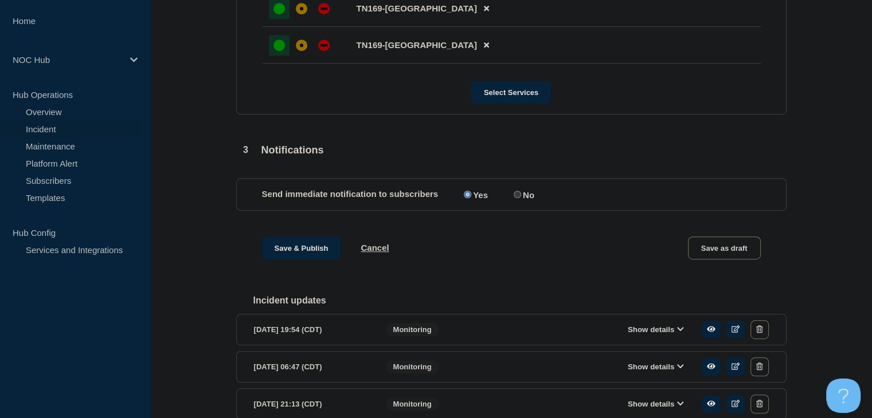
scroll to position [630, 0]
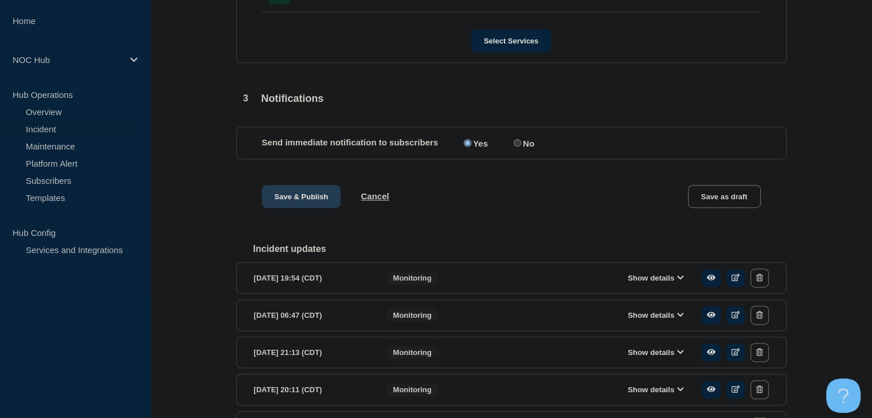
click at [286, 200] on button "Save & Publish" at bounding box center [301, 196] width 79 height 23
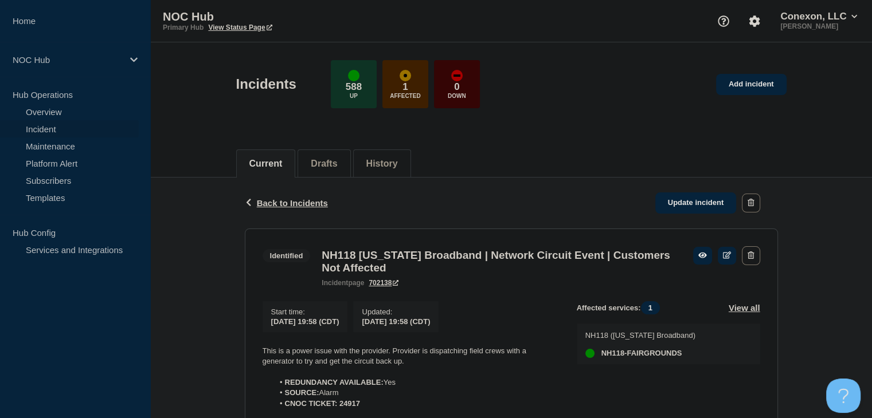
click at [516, 180] on div "Back Back to Incidents Update incident" at bounding box center [511, 203] width 533 height 51
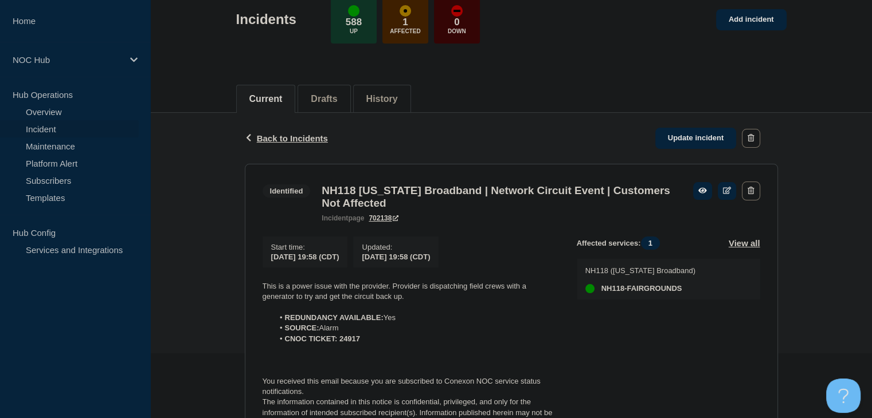
scroll to position [172, 0]
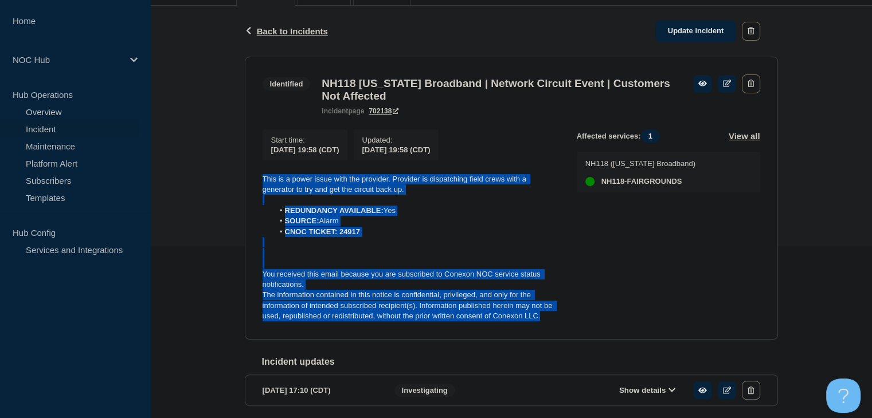
drag, startPoint x: 563, startPoint y: 325, endPoint x: 261, endPoint y: 185, distance: 332.8
click at [261, 185] on section "Identified NH118 [US_STATE] Broadband | Network Circuit Event | Customers Not A…" at bounding box center [511, 198] width 533 height 283
copy div "This is a power issue with the provider. Provider is dispatching field crews wi…"
click at [704, 30] on link "Update incident" at bounding box center [695, 31] width 81 height 21
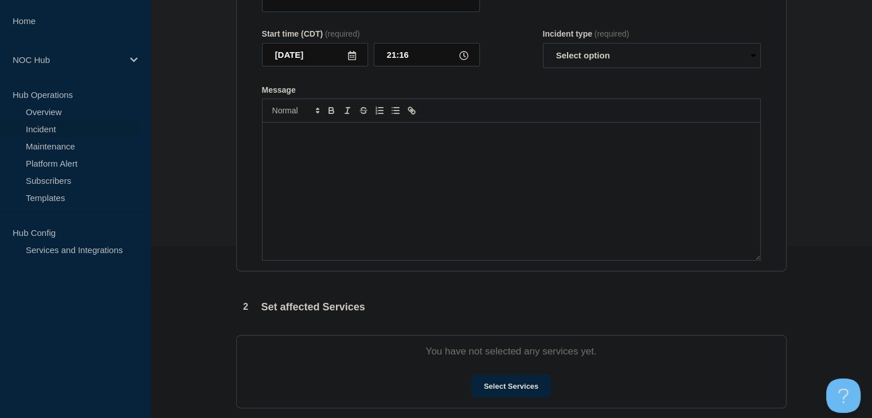
type input "NH118 [US_STATE] Broadband | Network Circuit Event | Customers Not Affected"
click at [418, 202] on div "Message" at bounding box center [510, 192] width 497 height 138
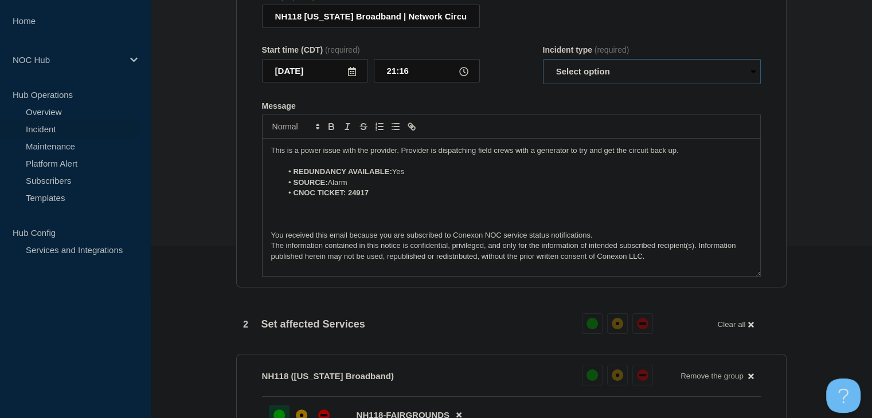
click at [571, 84] on select "Select option Investigating Identified Monitoring Resolved" at bounding box center [652, 71] width 218 height 25
select select "monitoring"
click at [543, 84] on select "Select option Investigating Identified Monitoring Resolved" at bounding box center [652, 71] width 218 height 25
click at [309, 156] on p "This is a power issue with the provider. Provider is dispatching field crews wi…" at bounding box center [511, 151] width 480 height 10
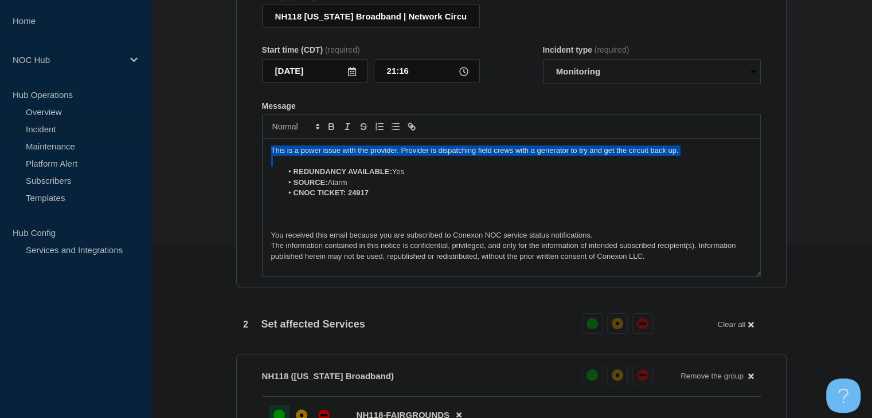
click at [309, 156] on p "This is a power issue with the provider. Provider is dispatching field crews wi…" at bounding box center [511, 151] width 480 height 10
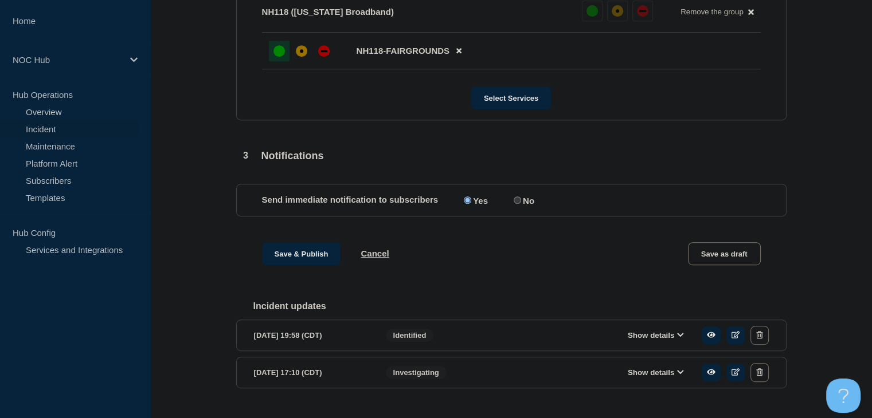
scroll to position [573, 0]
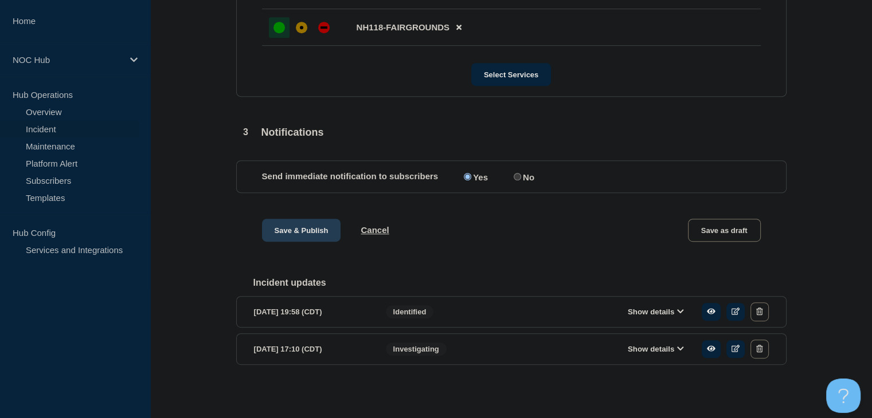
click at [315, 242] on button "Save & Publish" at bounding box center [301, 230] width 79 height 23
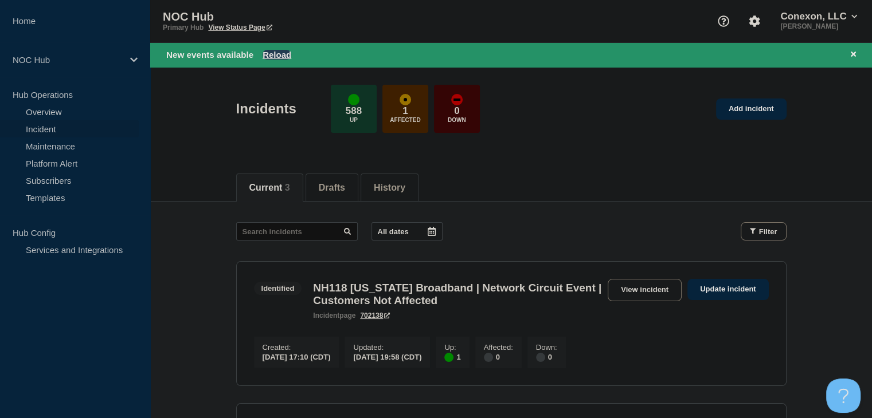
click at [269, 56] on button "Reload" at bounding box center [276, 55] width 29 height 10
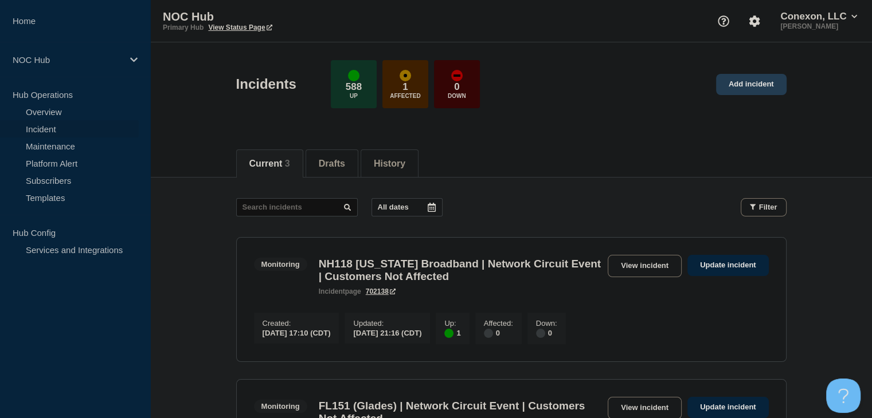
click at [727, 86] on link "Add incident" at bounding box center [751, 84] width 70 height 21
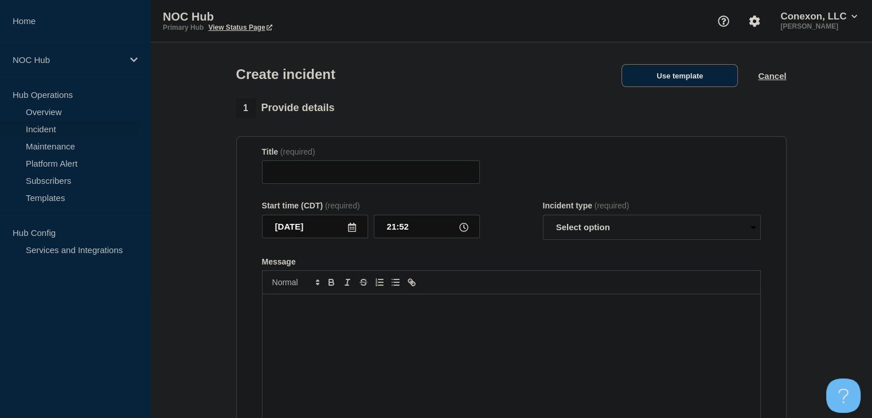
click at [693, 85] on button "Use template" at bounding box center [679, 75] width 116 height 23
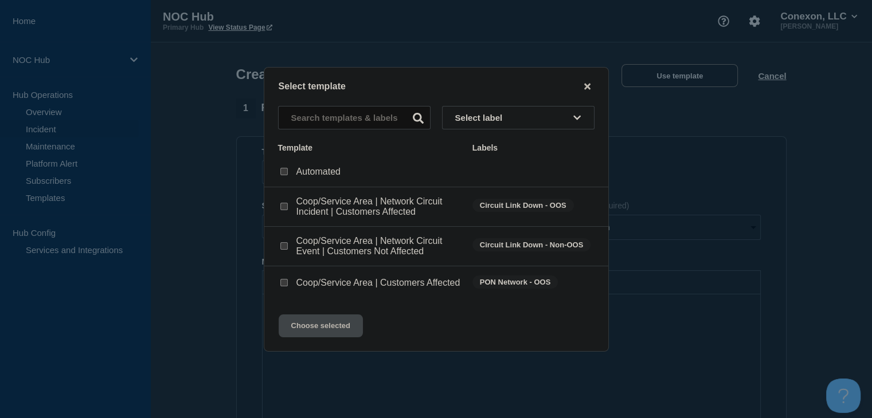
click at [283, 249] on div at bounding box center [283, 246] width 11 height 11
click at [283, 245] on input "Coop/Service Area | Network Circuit Event | Customers Not Affected checkbox" at bounding box center [283, 245] width 7 height 7
checkbox input "true"
click at [305, 336] on button "Choose selected" at bounding box center [320, 326] width 84 height 23
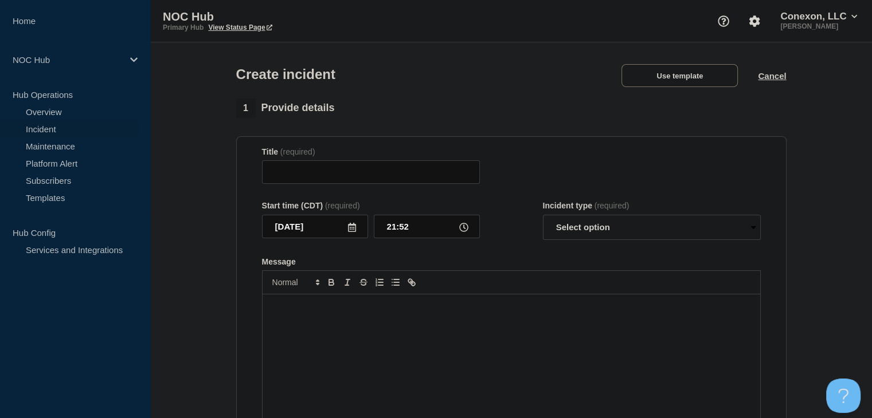
type input "Coop/Service Area | Network Circuit Event | Customers Not Affected"
select select "investigating"
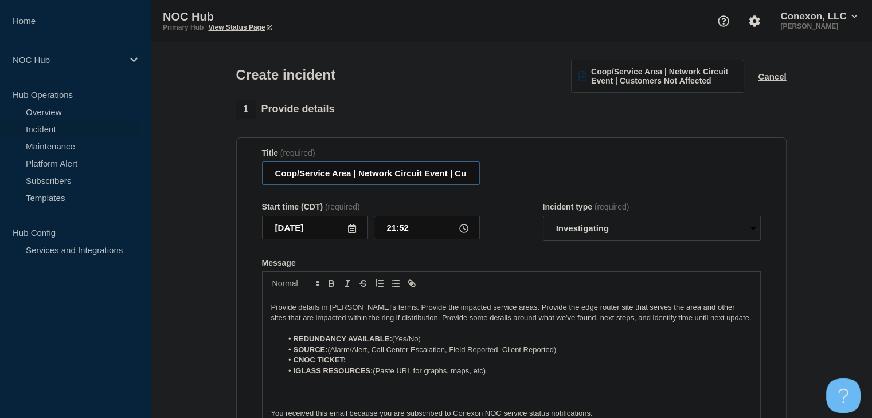
drag, startPoint x: 352, startPoint y: 174, endPoint x: 261, endPoint y: 177, distance: 91.2
click at [261, 177] on section "Title (required) Coop/Service Area | Network Circuit Event | Customers Not Affe…" at bounding box center [511, 292] width 550 height 308
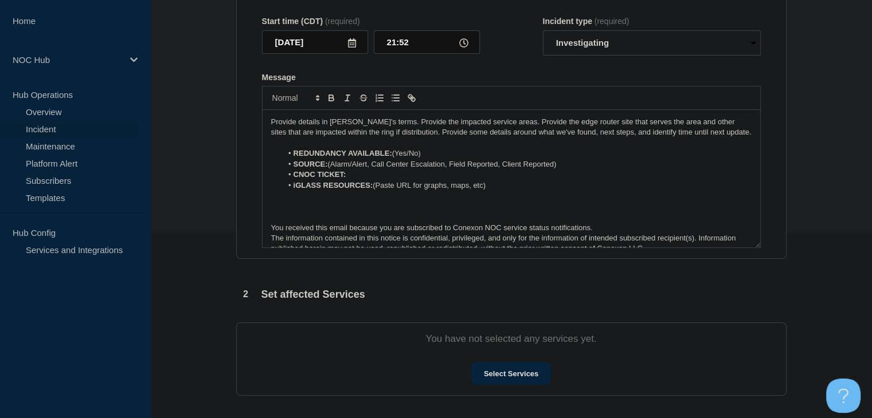
scroll to position [229, 0]
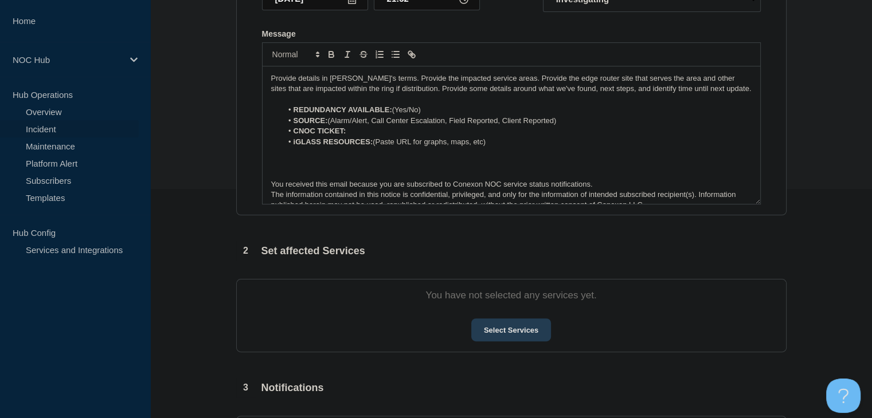
type input "FL101, MO101 | Network Circuit Event | Customers Not Affected"
click at [518, 341] on button "Select Services" at bounding box center [511, 330] width 80 height 23
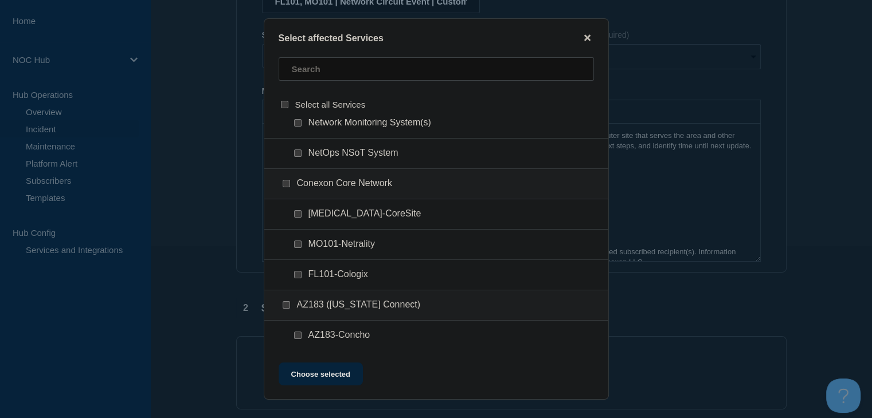
scroll to position [516, 0]
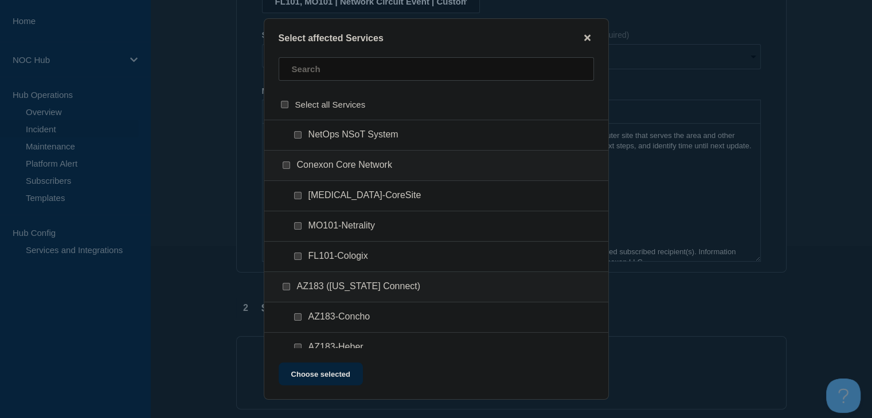
click at [297, 227] on input "MO101-Netrality checkbox" at bounding box center [297, 225] width 7 height 7
checkbox input "true"
click at [299, 257] on input "FL101-Cologix checkbox" at bounding box center [297, 256] width 7 height 7
checkbox input "true"
click at [327, 380] on button "Choose selected" at bounding box center [320, 374] width 84 height 23
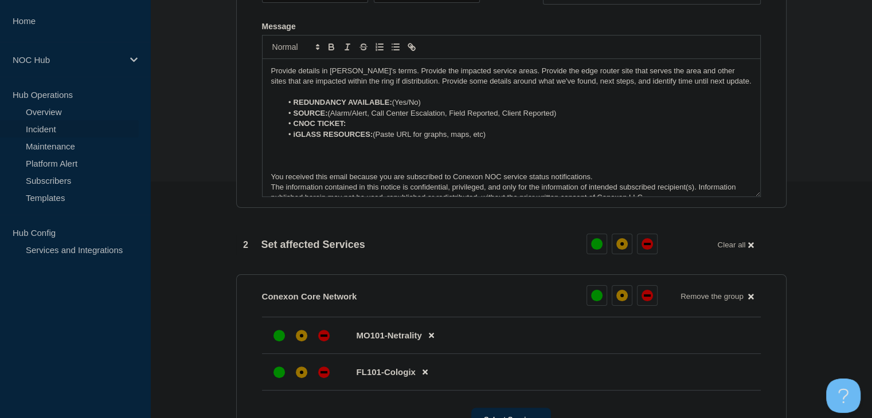
scroll to position [344, 0]
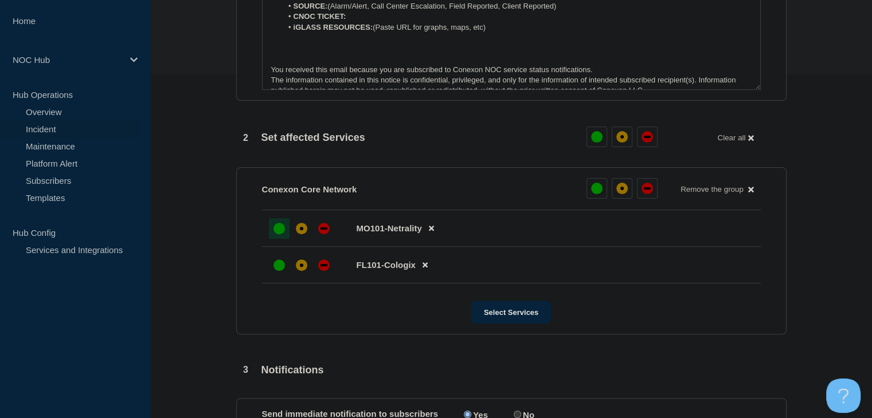
click at [269, 238] on div at bounding box center [279, 228] width 21 height 21
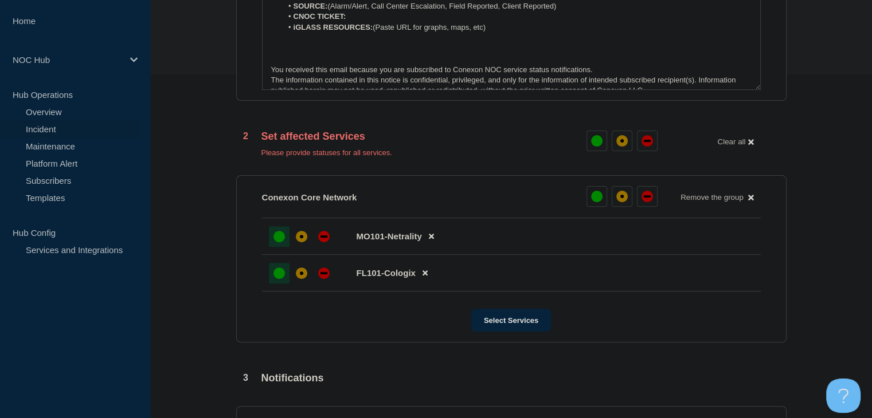
click at [284, 281] on div at bounding box center [279, 273] width 21 height 21
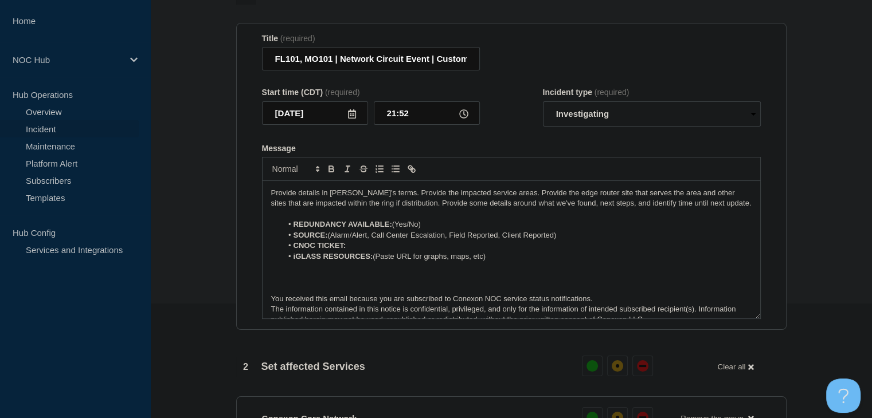
scroll to position [57, 0]
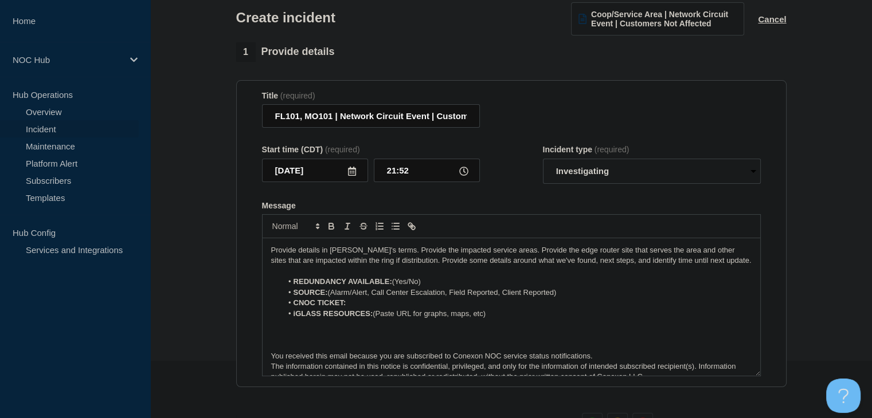
click at [445, 287] on li "REDUNDANCY AVAILABLE: (Yes/No)" at bounding box center [516, 282] width 469 height 10
drag, startPoint x: 420, startPoint y: 285, endPoint x: 394, endPoint y: 285, distance: 25.8
click at [394, 285] on li "REDUNDANCY AVAILABLE: Yes" at bounding box center [516, 282] width 469 height 10
click at [329, 229] on icon "Toggle bold text" at bounding box center [331, 227] width 5 height 3
drag, startPoint x: 570, startPoint y: 294, endPoint x: 370, endPoint y: 297, distance: 200.0
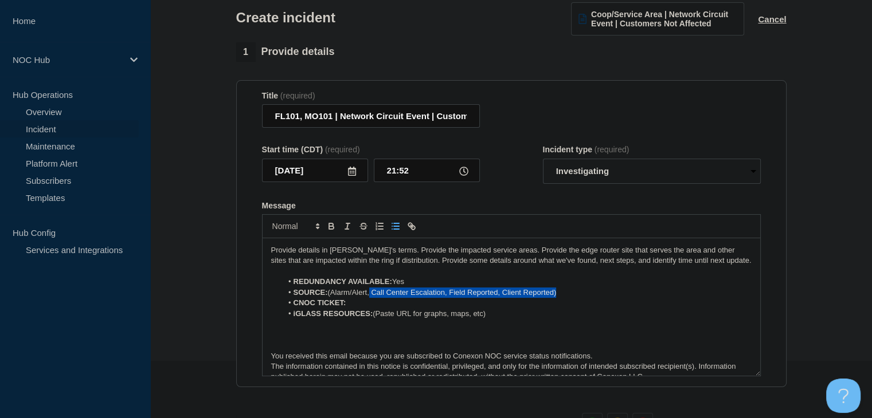
click at [370, 297] on li "SOURCE: (Alarm/Alert, Call Center Escalation, Field Reported, Client Reported)" at bounding box center [516, 293] width 469 height 10
click at [332, 297] on li "SOURCE: (Alarm/Alert" at bounding box center [516, 293] width 469 height 10
click at [369, 305] on li "CNOC TICKET:" at bounding box center [516, 303] width 469 height 10
drag, startPoint x: 371, startPoint y: 304, endPoint x: 348, endPoint y: 304, distance: 23.5
click at [348, 304] on li "CNOC TICKET: 24946" at bounding box center [516, 303] width 469 height 10
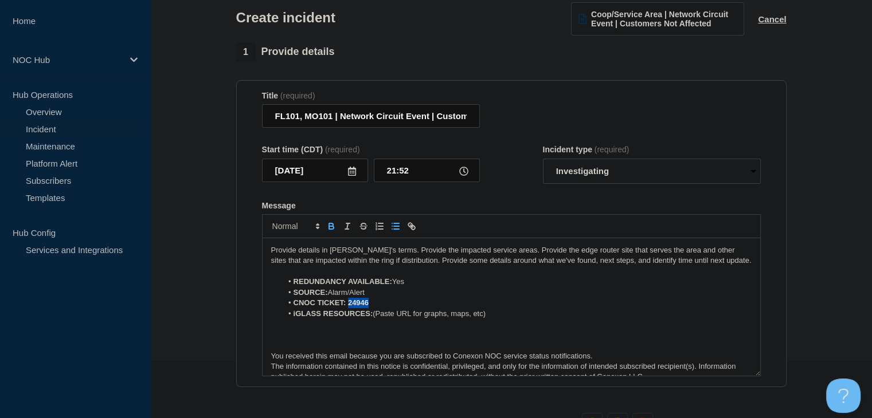
click at [333, 228] on icon "Toggle bold text" at bounding box center [331, 226] width 10 height 10
drag, startPoint x: 495, startPoint y: 317, endPoint x: 376, endPoint y: 319, distance: 118.6
click at [376, 319] on li "iGLASS RESOURCES: (Paste URL for graphs, maps, etc)" at bounding box center [516, 314] width 469 height 10
drag, startPoint x: 446, startPoint y: 317, endPoint x: 375, endPoint y: 320, distance: 71.1
click at [375, 319] on li "iGLASS RESOURCES: Bandwidth Graph" at bounding box center [516, 314] width 469 height 10
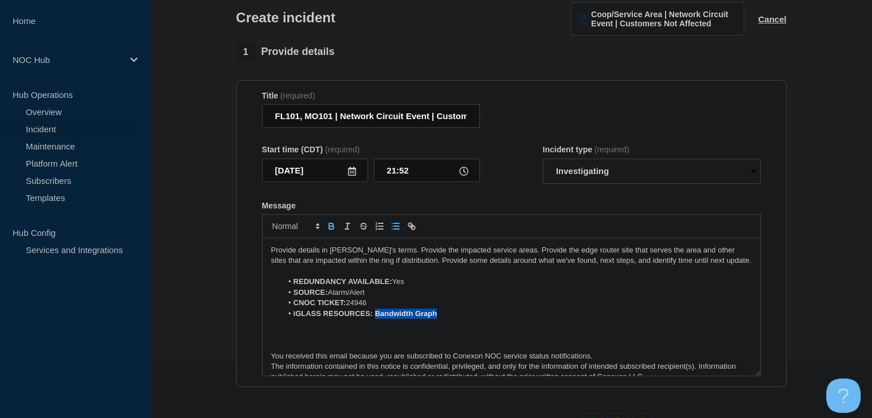
click at [374, 318] on strong "iGLASS RESOURCES: Bandwidth Graph" at bounding box center [365, 313] width 144 height 9
click at [334, 225] on icon "Toggle bold text" at bounding box center [331, 226] width 10 height 10
click at [412, 228] on icon "Toggle link" at bounding box center [411, 226] width 10 height 10
paste input "https://noc.iglass.net/jglass/core/graph/standard/4/conexon-connect/hour/176356"
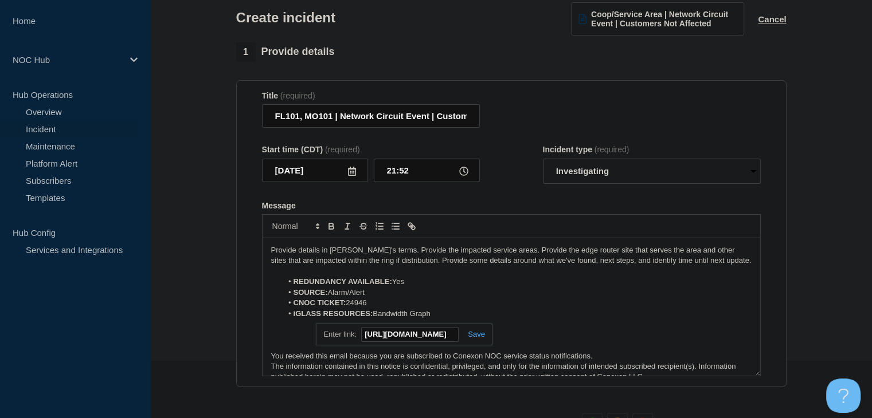
scroll to position [0, 197]
type input "https://noc.iglass.net/jglass/core/graph/standard/4/conexon-connect/hour/176356"
click at [469, 336] on link at bounding box center [471, 334] width 26 height 9
click at [392, 316] on link "Bandwidth Graph" at bounding box center [400, 313] width 57 height 9
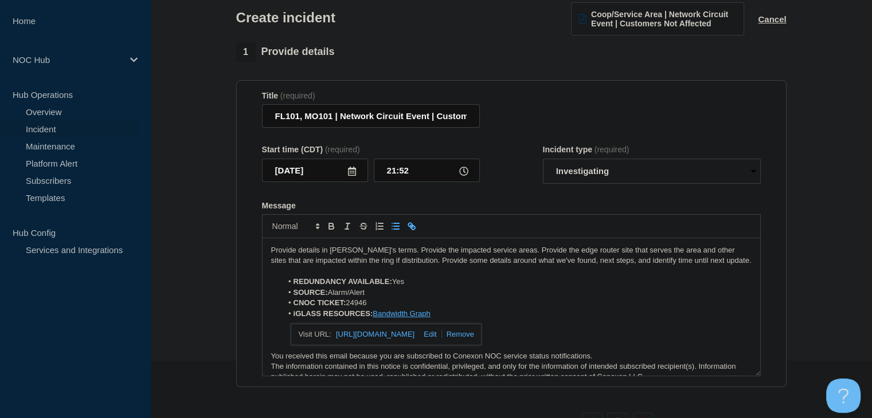
click at [407, 338] on link "https://noc.iglass.net/jglass/core/graph/standard/4/conexon-connect/hour/176356" at bounding box center [375, 334] width 79 height 15
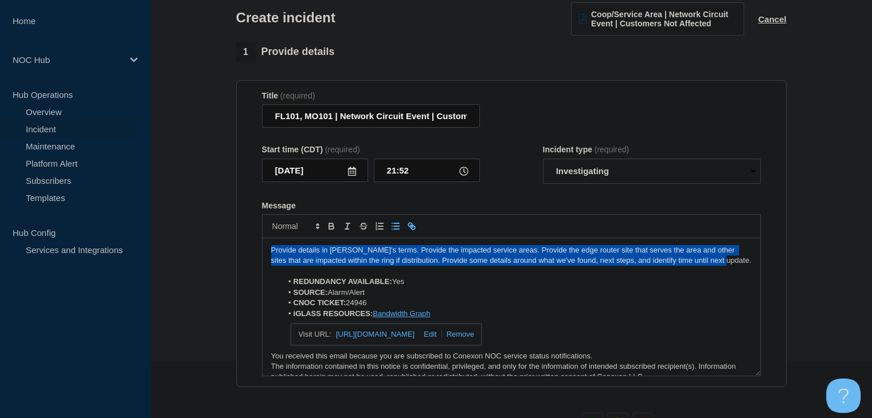
drag, startPoint x: 707, startPoint y: 265, endPoint x: 221, endPoint y: 248, distance: 486.8
click at [221, 248] on section "1 Provide details Title (required) FL101, MO101 | Network Circuit Event | Custo…" at bounding box center [510, 418] width 721 height 753
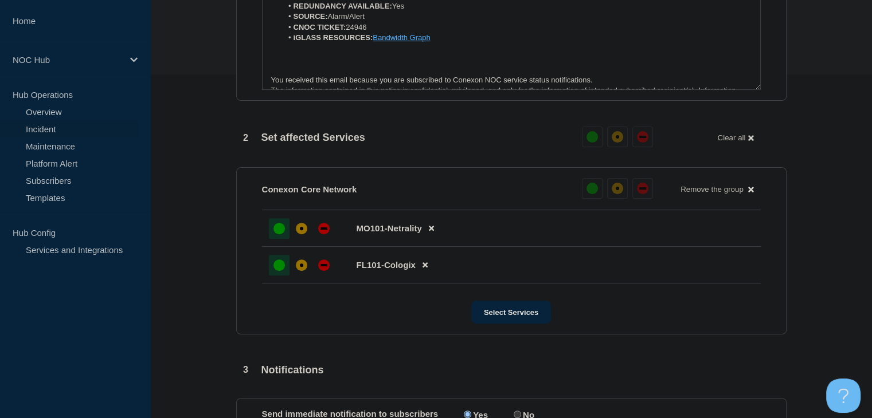
scroll to position [485, 0]
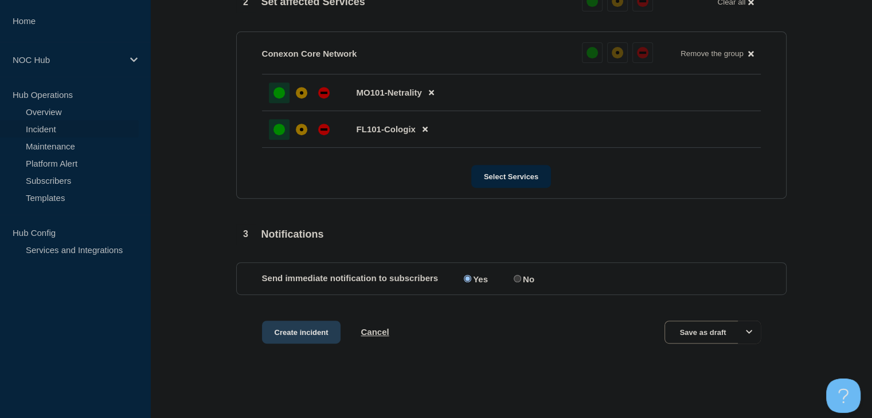
click at [311, 336] on button "Create incident" at bounding box center [301, 332] width 79 height 23
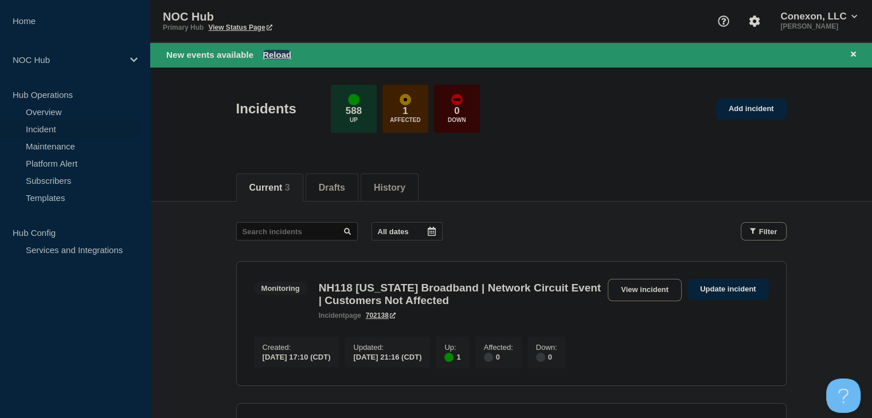
click at [277, 57] on button "Reload" at bounding box center [276, 55] width 29 height 10
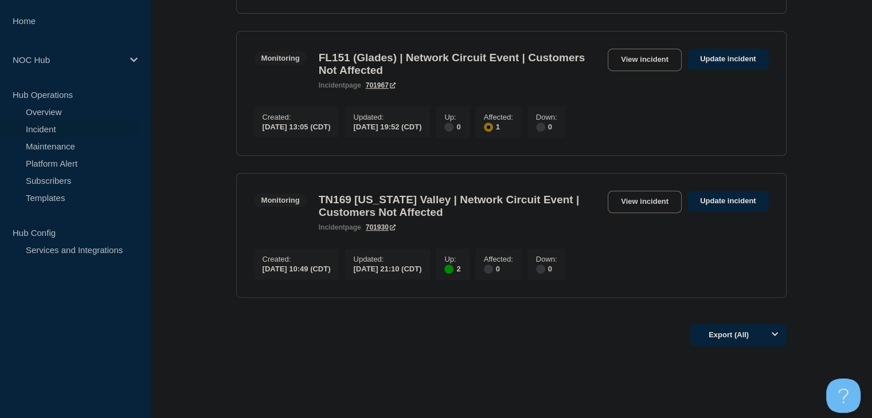
scroll to position [433, 0]
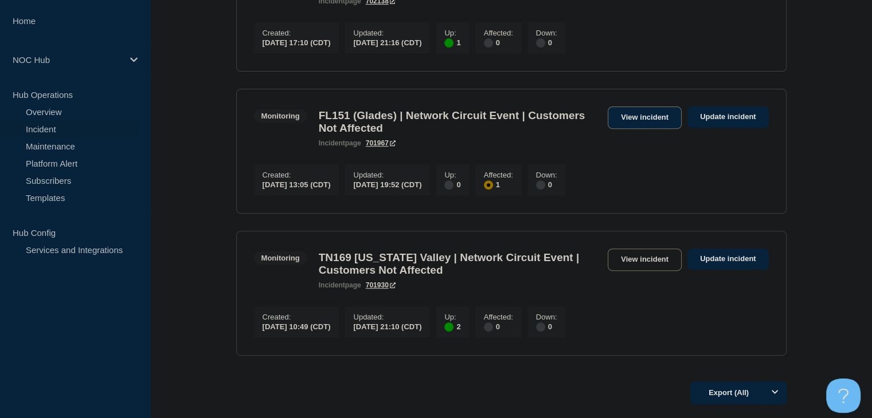
click at [645, 124] on link "View incident" at bounding box center [644, 118] width 74 height 22
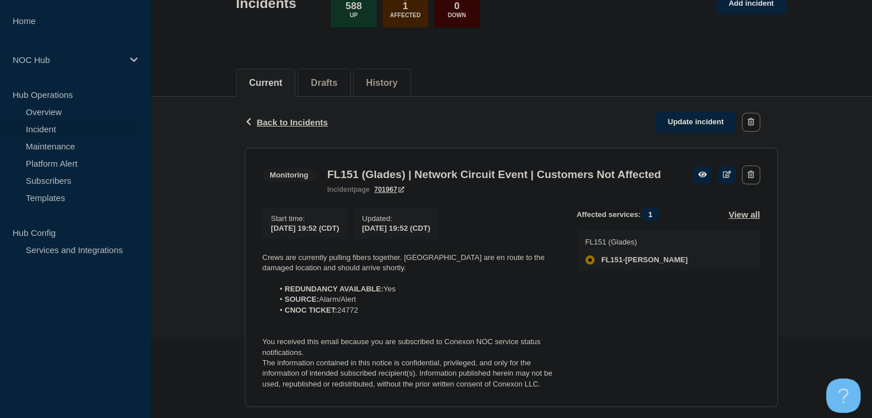
scroll to position [172, 0]
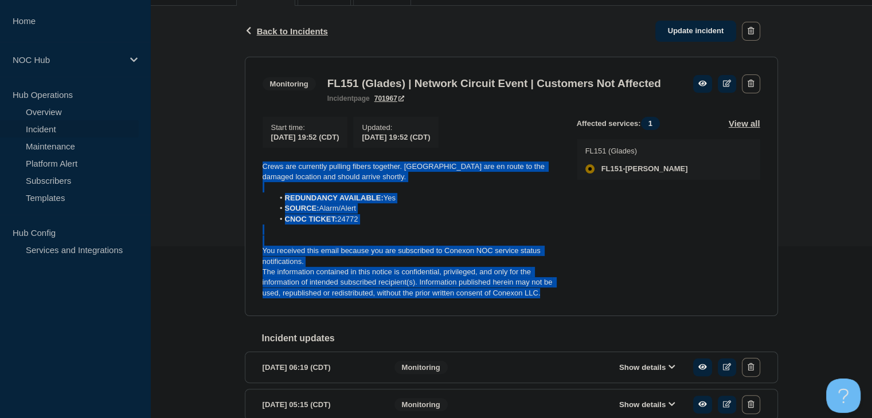
drag, startPoint x: 543, startPoint y: 313, endPoint x: 244, endPoint y: 187, distance: 324.6
click at [245, 187] on section "Monitoring FL151 (Glades) | Network Circuit Event | Customers Not Affected inci…" at bounding box center [511, 187] width 533 height 260
copy div "Crews are currently pulling fibers together. Splicers are en route to the damag…"
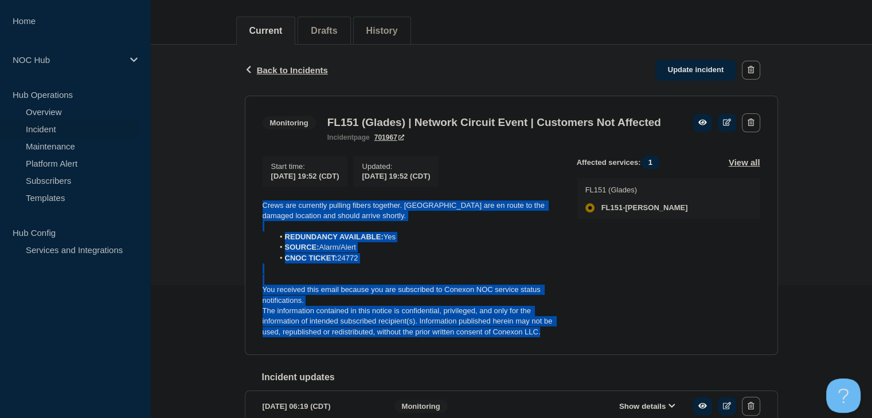
scroll to position [115, 0]
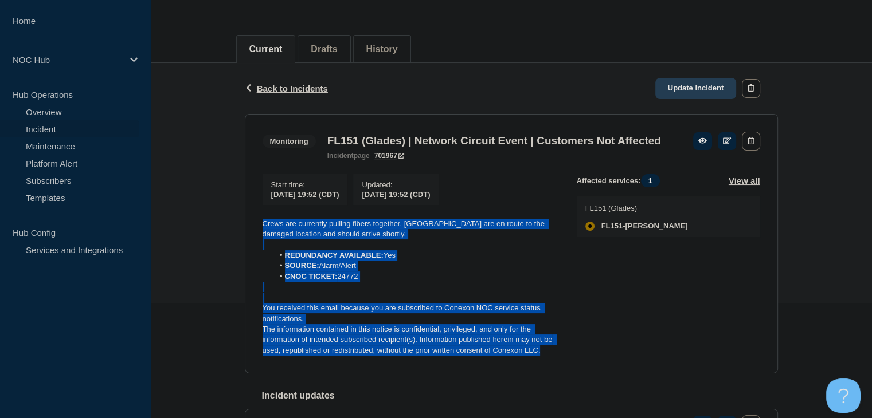
click at [717, 88] on link "Update incident" at bounding box center [695, 88] width 81 height 21
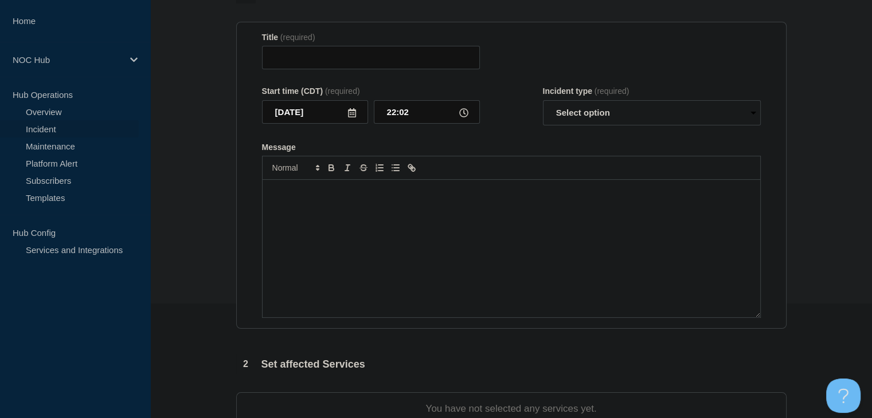
type input "FL151 (Glades) | Network Circuit Event | Customers Not Affected"
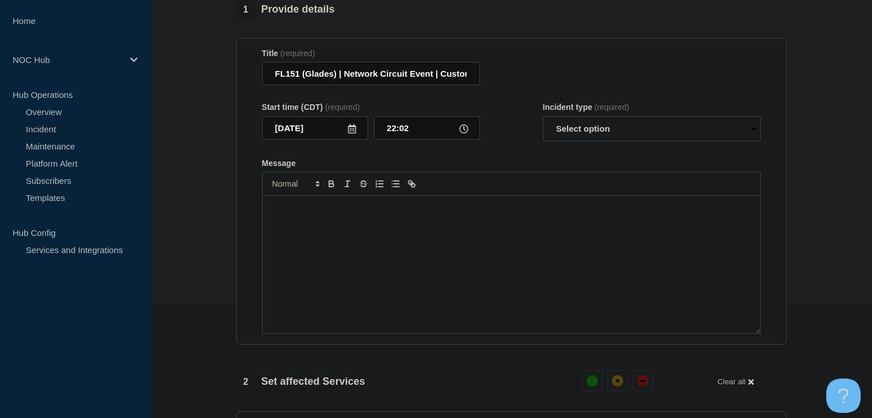
click at [374, 231] on div "Message" at bounding box center [510, 265] width 497 height 138
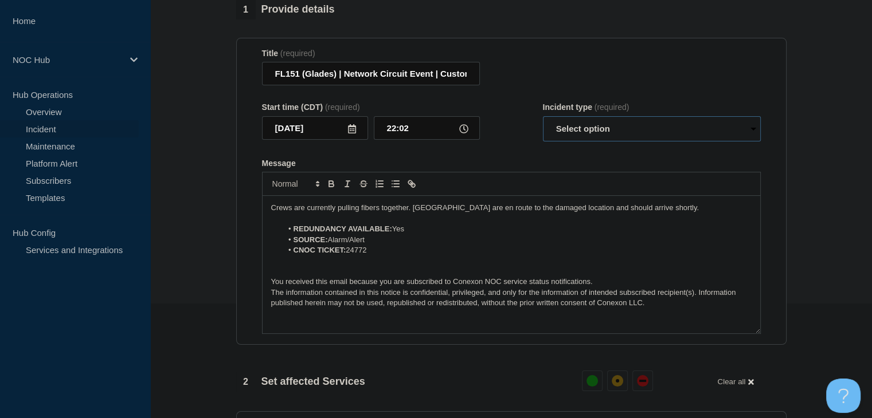
click at [580, 123] on select "Select option Investigating Identified Monitoring Resolved" at bounding box center [652, 128] width 218 height 25
select select "monitoring"
click at [543, 123] on select "Select option Investigating Identified Monitoring Resolved" at bounding box center [652, 128] width 218 height 25
click at [398, 213] on p "Crews are currently pulling fibers together. [GEOGRAPHIC_DATA] are en route to …" at bounding box center [511, 208] width 480 height 10
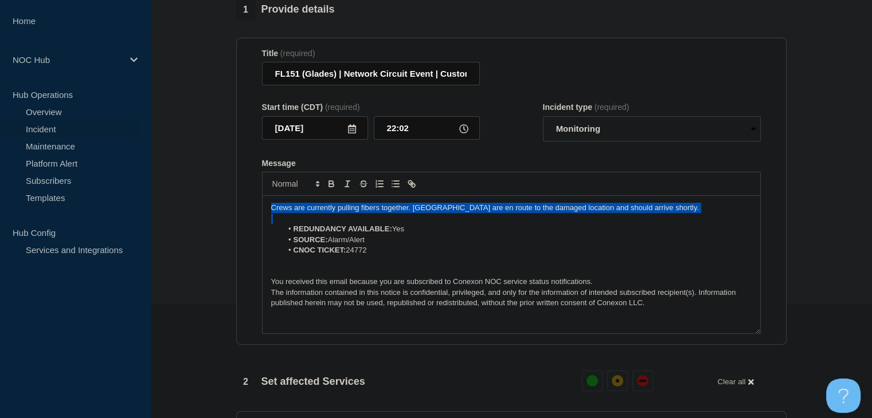
click at [398, 213] on p "Crews are currently pulling fibers together. [GEOGRAPHIC_DATA] are en route to …" at bounding box center [511, 208] width 480 height 10
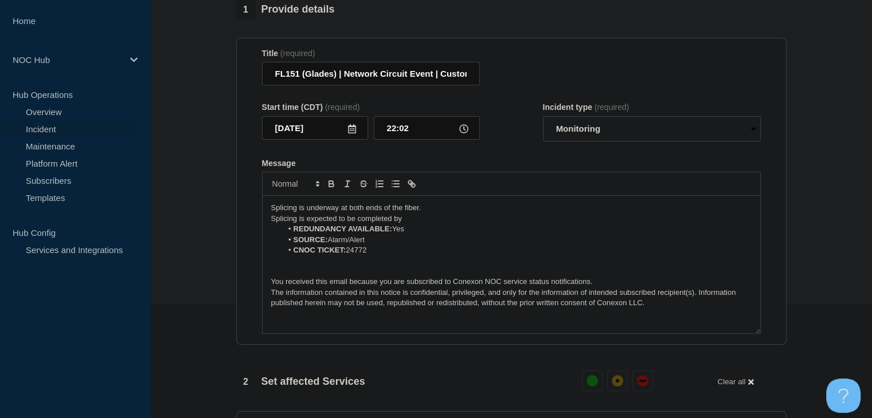
click at [423, 223] on p "Splicing is expected to be completed by" at bounding box center [511, 219] width 480 height 10
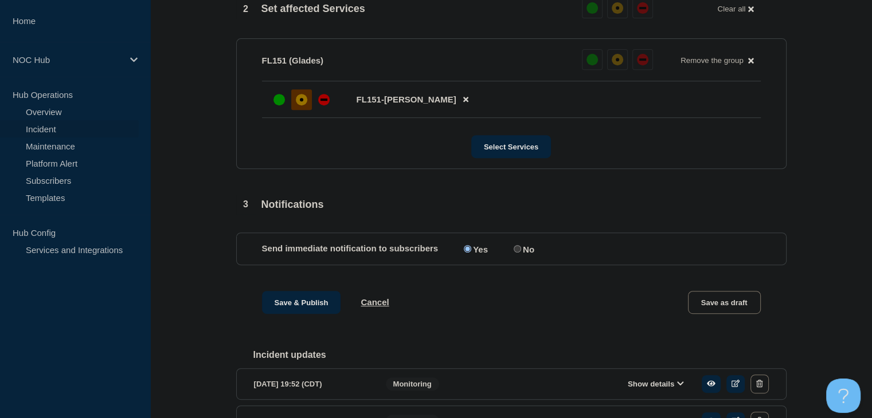
scroll to position [516, 0]
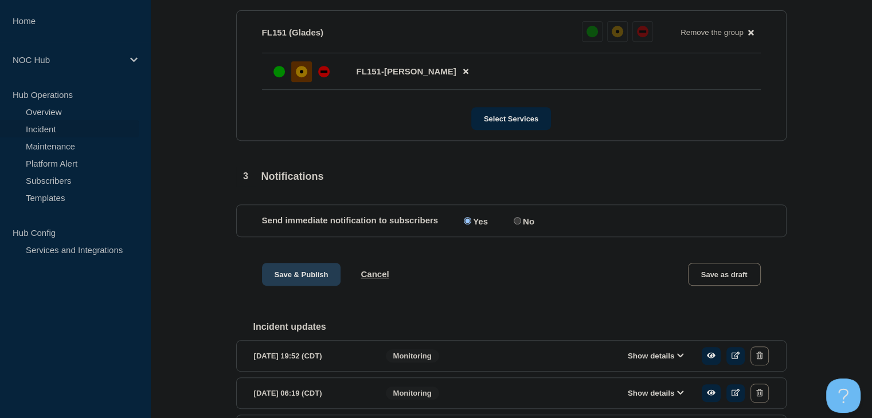
click at [298, 286] on button "Save & Publish" at bounding box center [301, 274] width 79 height 23
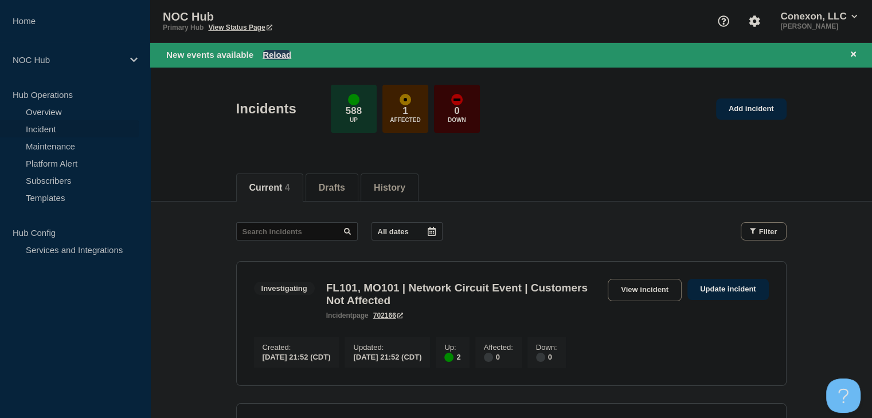
click at [284, 56] on button "Reload" at bounding box center [276, 55] width 29 height 10
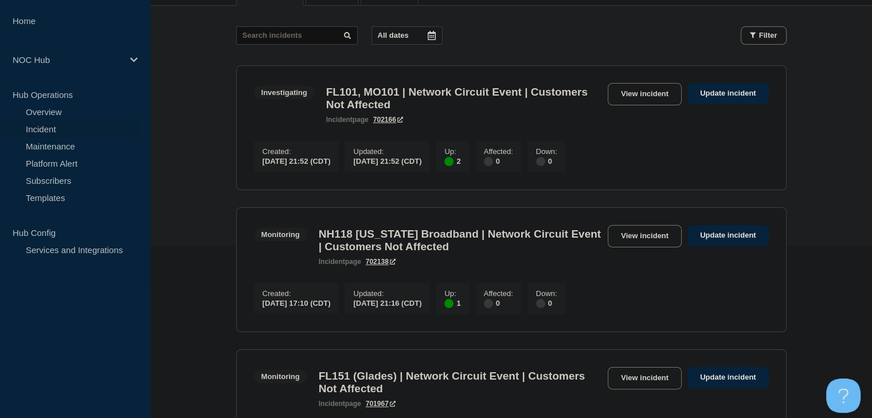
scroll to position [287, 0]
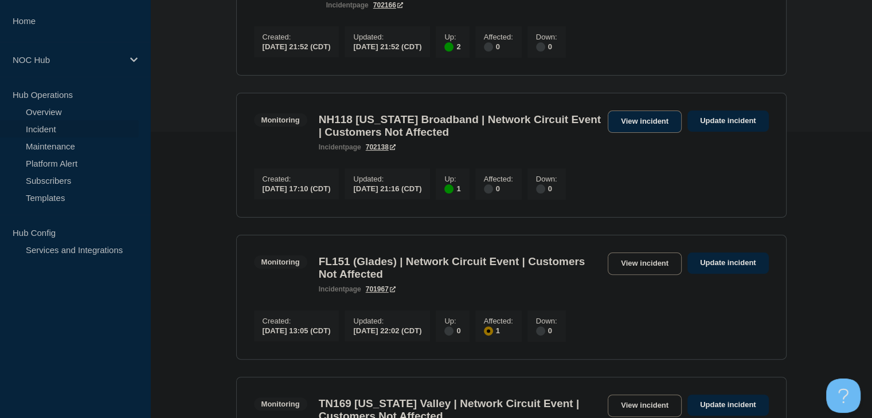
click at [635, 127] on link "View incident" at bounding box center [644, 122] width 74 height 22
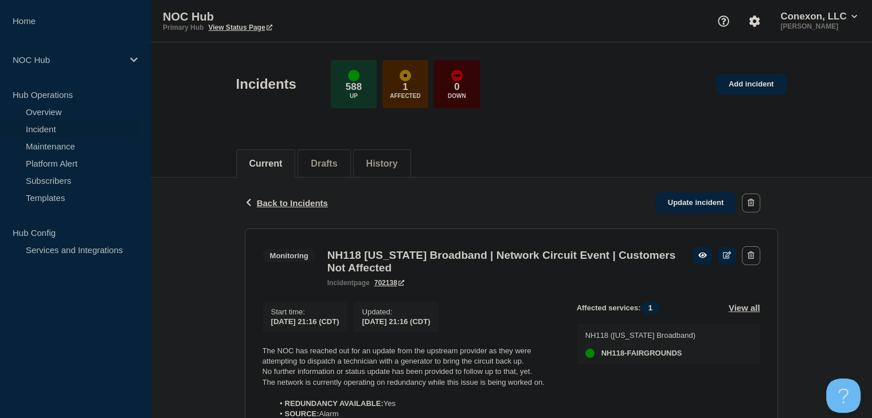
scroll to position [229, 0]
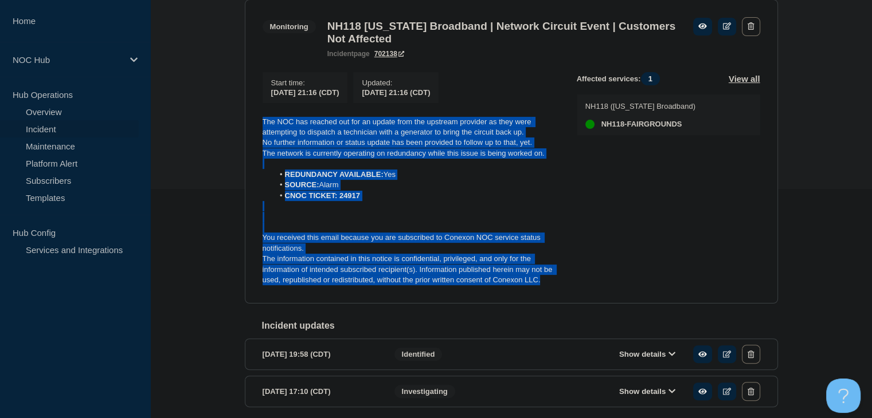
drag, startPoint x: 548, startPoint y: 289, endPoint x: 248, endPoint y: 119, distance: 344.6
click at [248, 119] on section "Monitoring NH118 New Hampshire Broadband | Network Circuit Event | Customers No…" at bounding box center [511, 151] width 533 height 304
copy div "The NOC has reached out for an update from the upstream provider as they were a…"
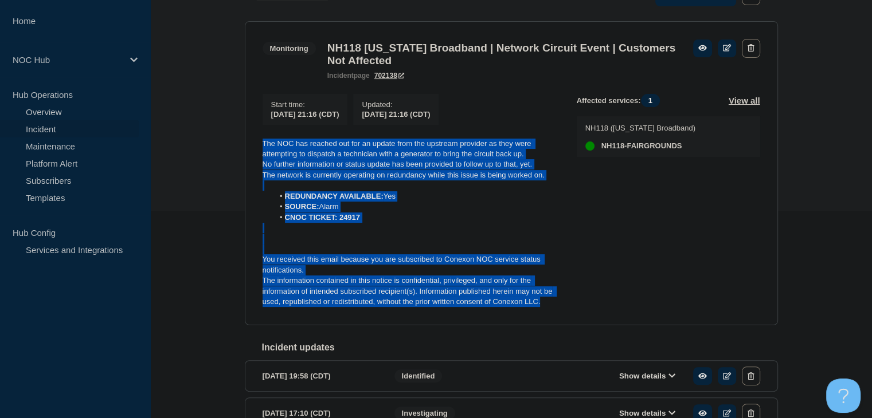
scroll to position [172, 0]
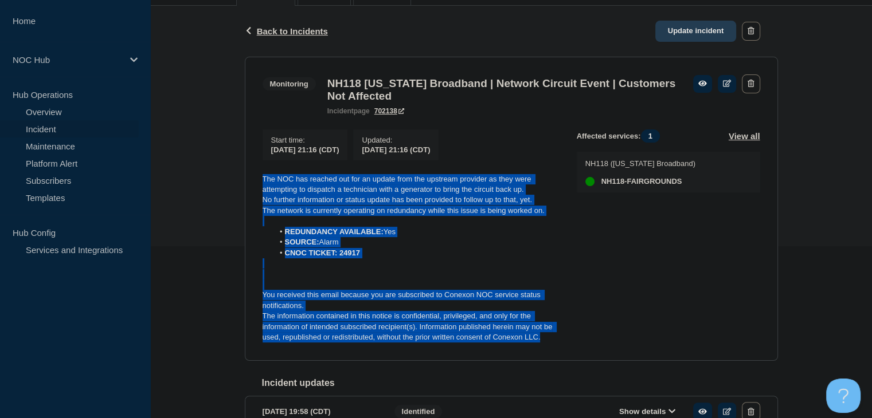
click at [674, 40] on link "Update incident" at bounding box center [695, 31] width 81 height 21
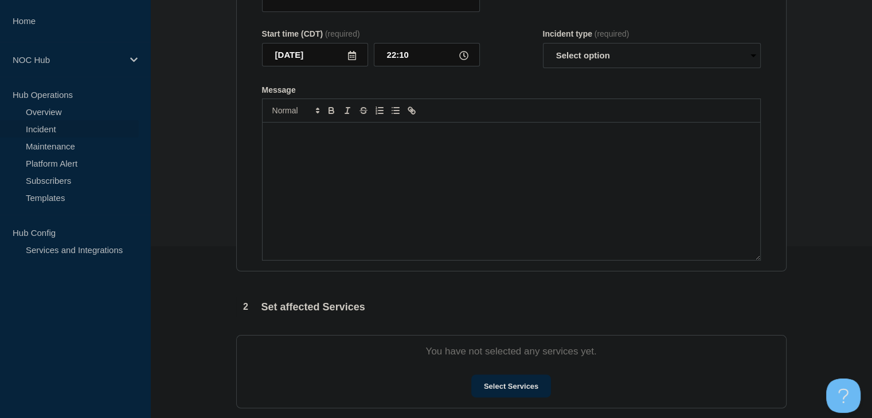
type input "NH118 New Hampshire Broadband | Network Circuit Event | Customers Not Affected"
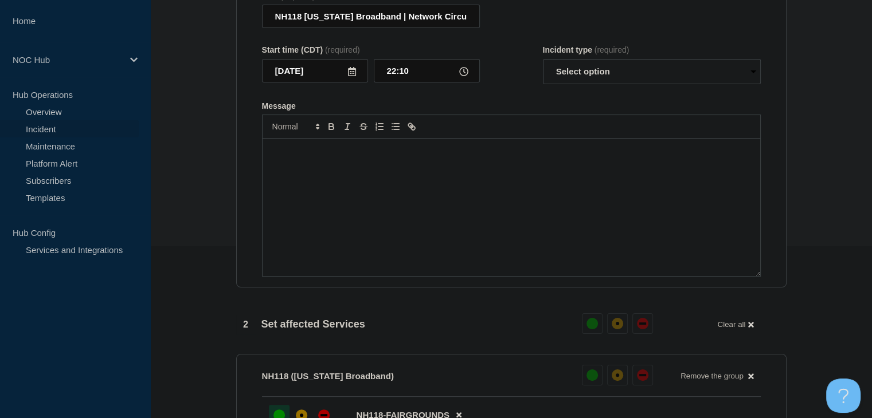
click at [363, 226] on div "Message" at bounding box center [510, 208] width 497 height 138
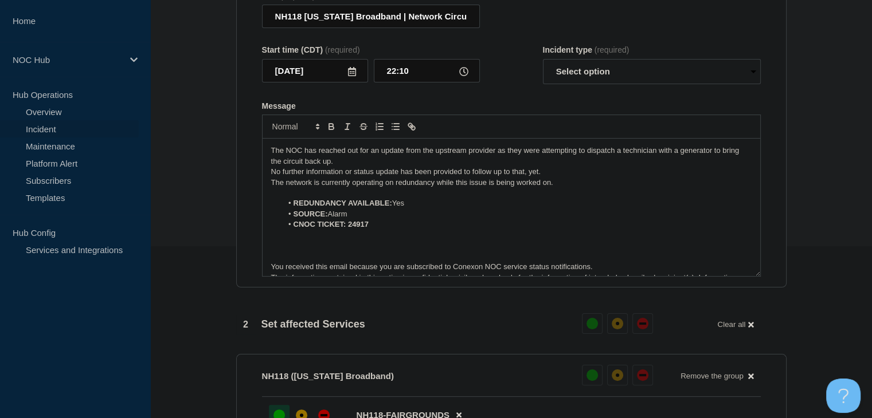
scroll to position [16, 0]
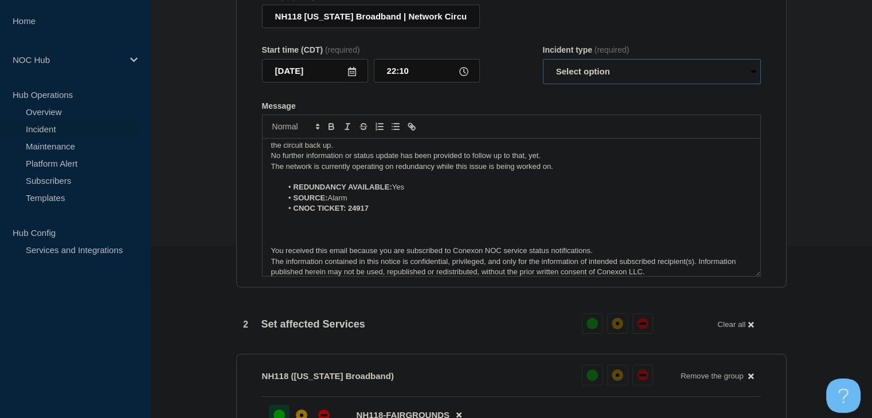
click at [575, 84] on select "Select option Investigating Identified Monitoring Resolved" at bounding box center [652, 71] width 218 height 25
select select "monitoring"
click at [543, 84] on select "Select option Investigating Identified Monitoring Resolved" at bounding box center [652, 71] width 218 height 25
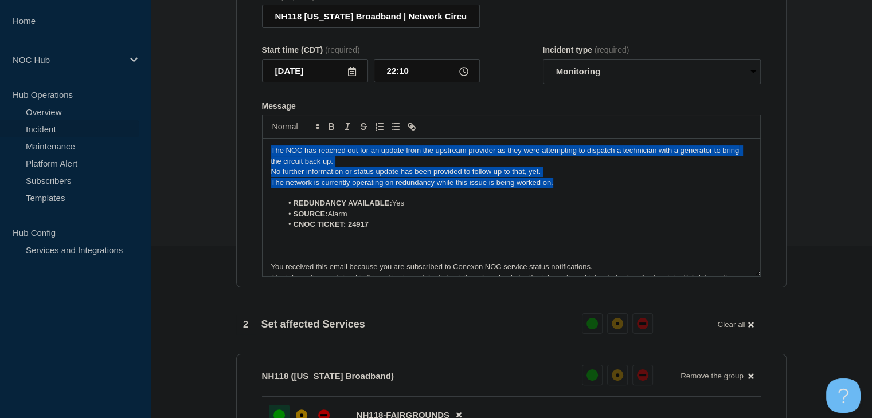
drag, startPoint x: 559, startPoint y: 214, endPoint x: 182, endPoint y: 175, distance: 379.6
click at [182, 175] on section "1 Provide details Title (required) NH118 New Hampshire Broadband | Network Circ…" at bounding box center [510, 385] width 721 height 884
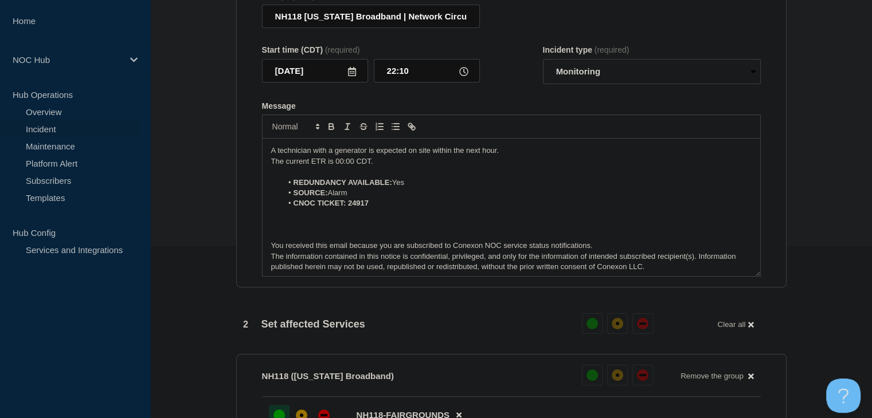
scroll to position [573, 0]
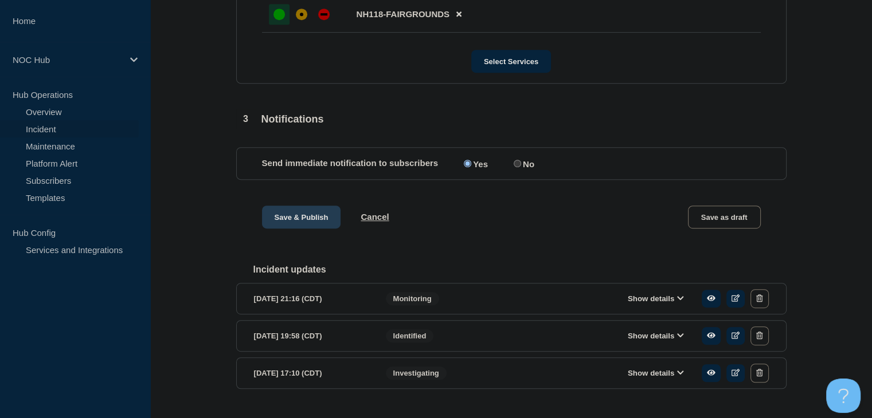
click at [300, 229] on button "Save & Publish" at bounding box center [301, 217] width 79 height 23
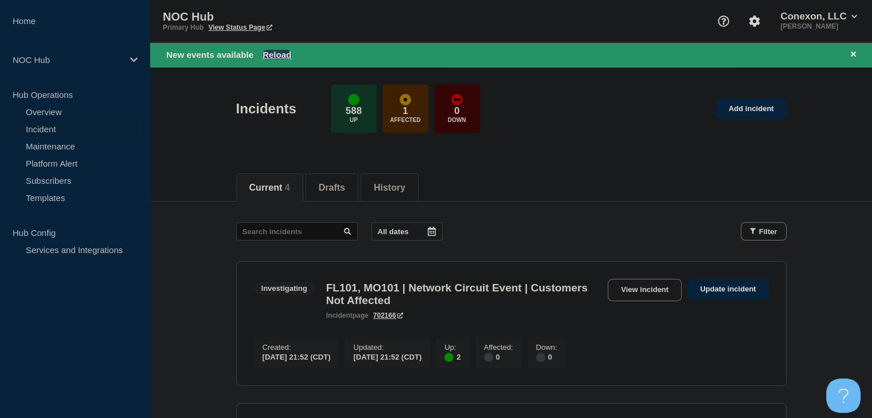
click at [274, 54] on button "Reload" at bounding box center [276, 55] width 29 height 10
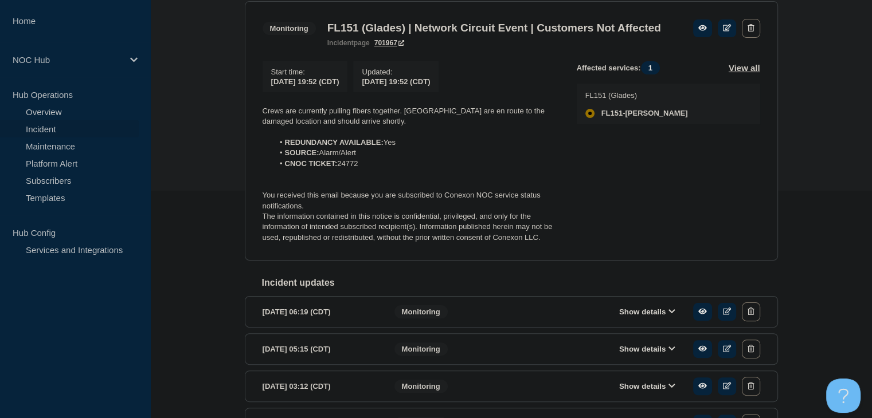
scroll to position [229, 0]
